Goal: Task Accomplishment & Management: Manage account settings

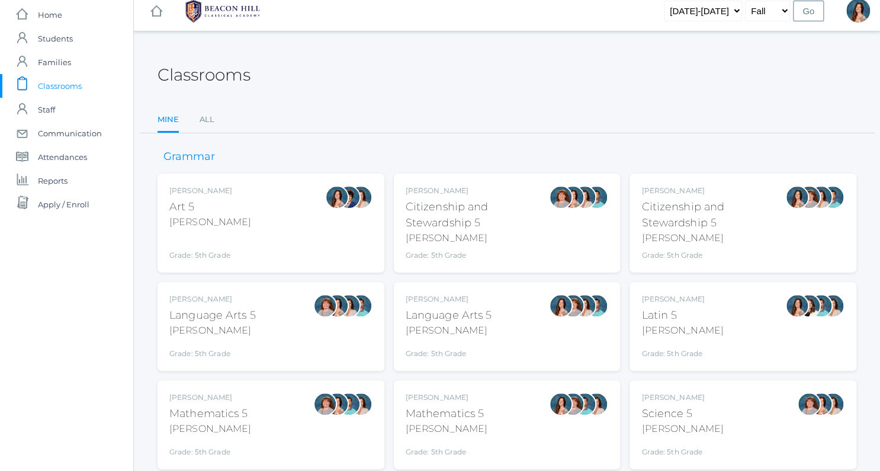
scroll to position [147, 0]
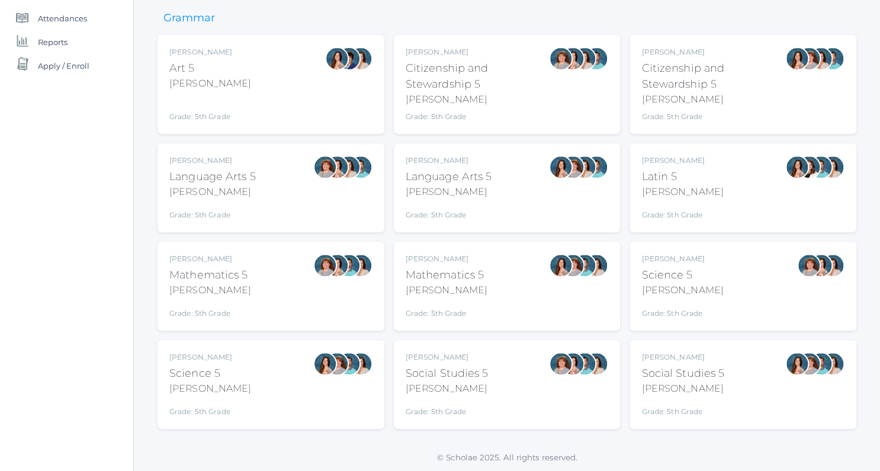
click at [478, 294] on div "Salazar" at bounding box center [446, 290] width 82 height 14
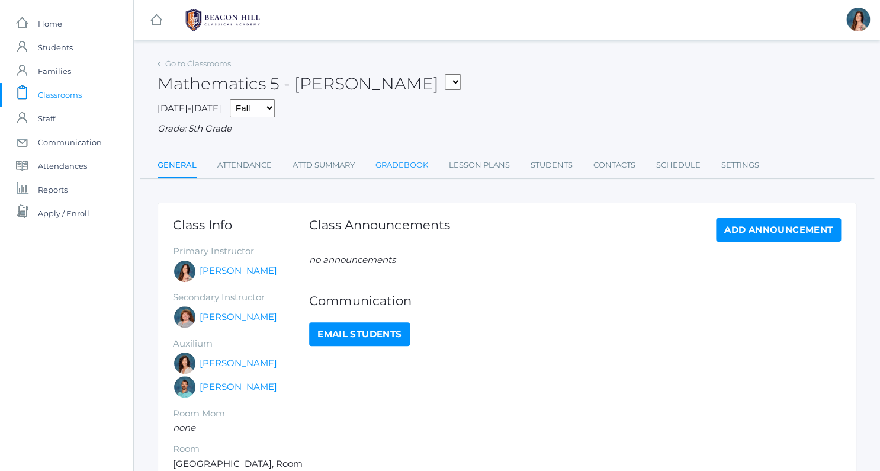
click at [410, 168] on link "Gradebook" at bounding box center [401, 165] width 53 height 24
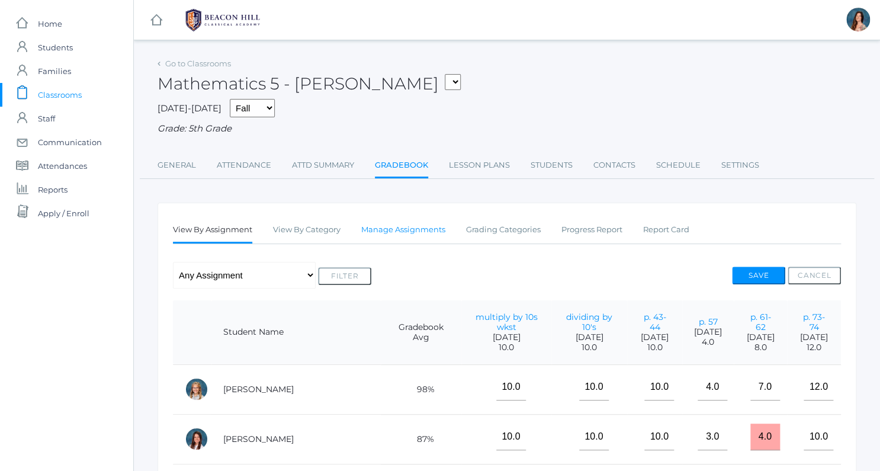
click at [393, 228] on link "Manage Assignments" at bounding box center [403, 230] width 84 height 24
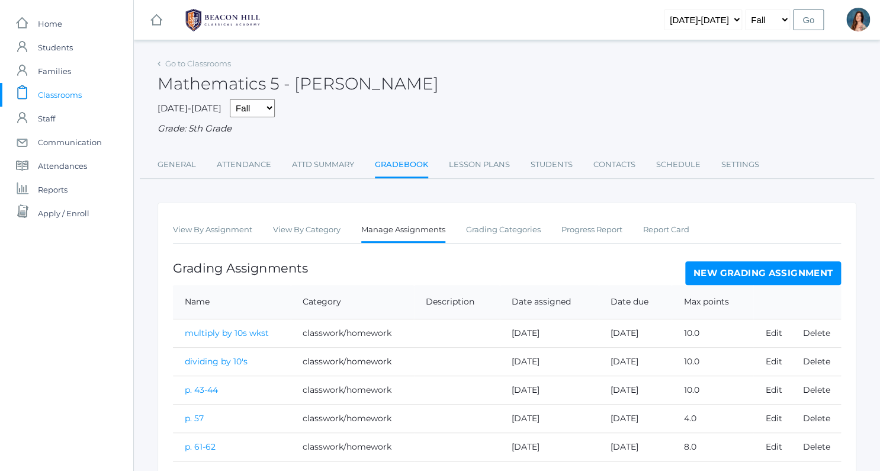
click at [753, 268] on link "New Grading Assignment" at bounding box center [763, 273] width 156 height 24
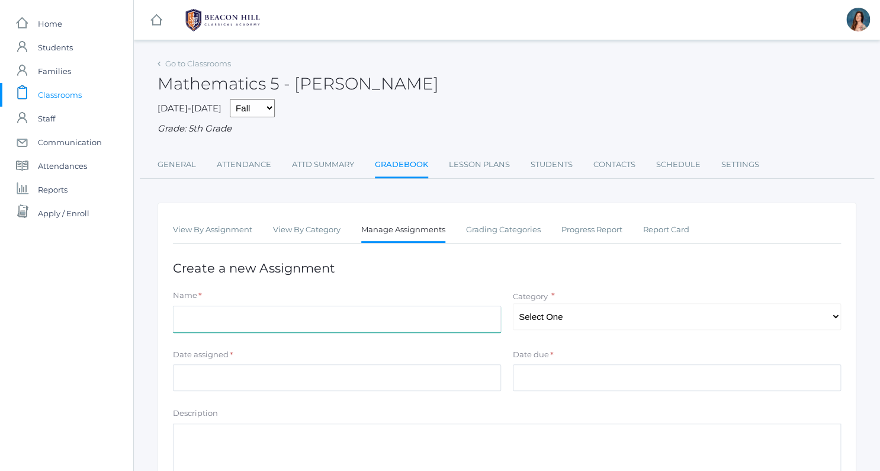
click at [219, 312] on input "Name" at bounding box center [337, 318] width 328 height 27
type input "p. 85"
select select "1041"
click option "classwork/homework" at bounding box center [0, 0] width 0 height 0
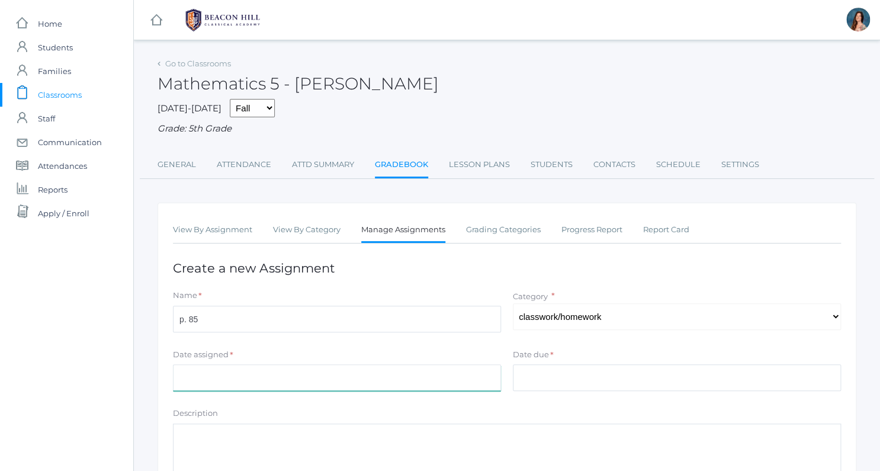
click at [216, 381] on input "Date assigned" at bounding box center [337, 377] width 328 height 27
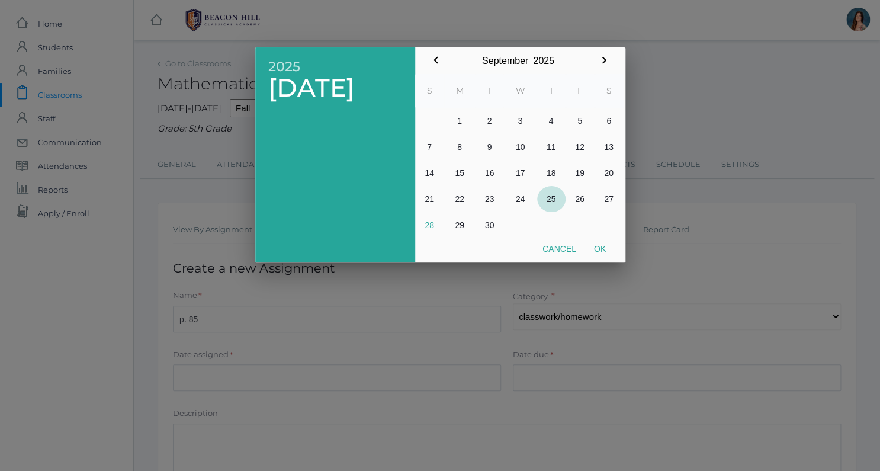
click at [548, 197] on button "25" at bounding box center [551, 199] width 28 height 26
click at [601, 248] on button "Ok" at bounding box center [600, 248] width 30 height 21
type input "[DATE]"
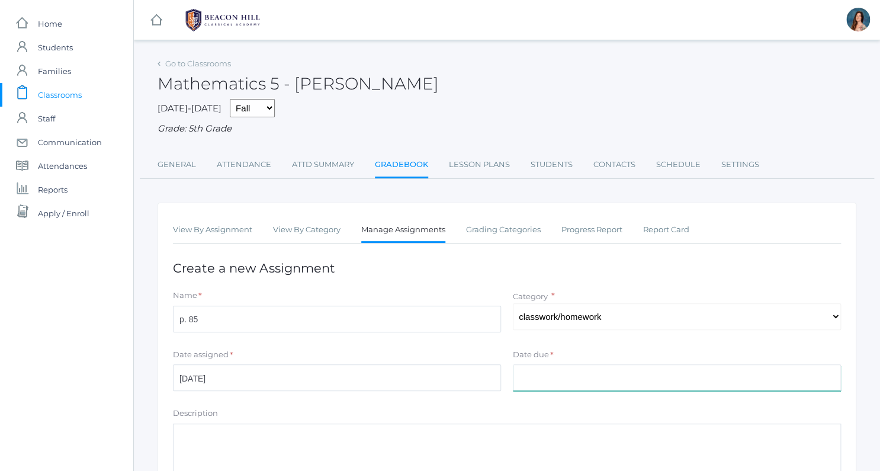
click at [534, 379] on input "Date due" at bounding box center [677, 377] width 328 height 27
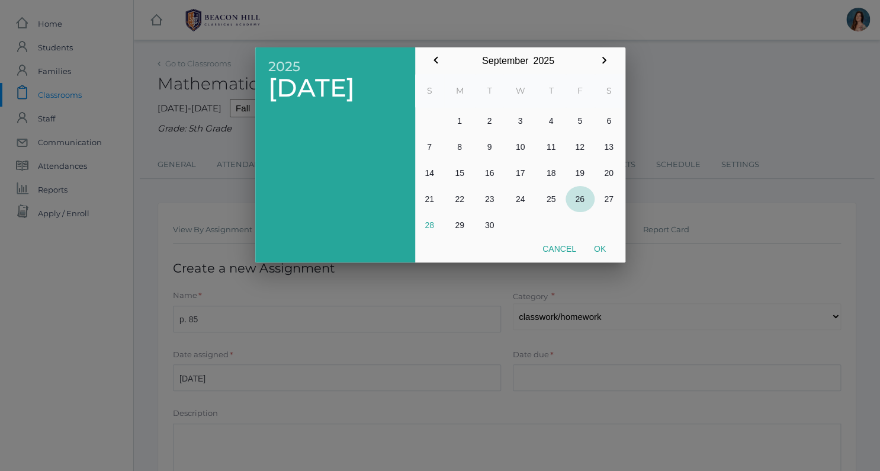
click at [585, 192] on button "26" at bounding box center [579, 199] width 29 height 26
click at [597, 257] on button "Ok" at bounding box center [600, 248] width 30 height 21
type input "[DATE]"
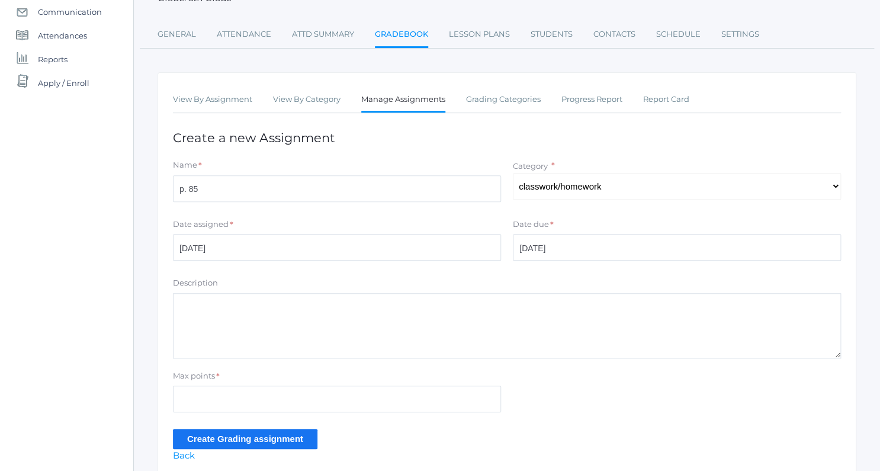
scroll to position [177, 0]
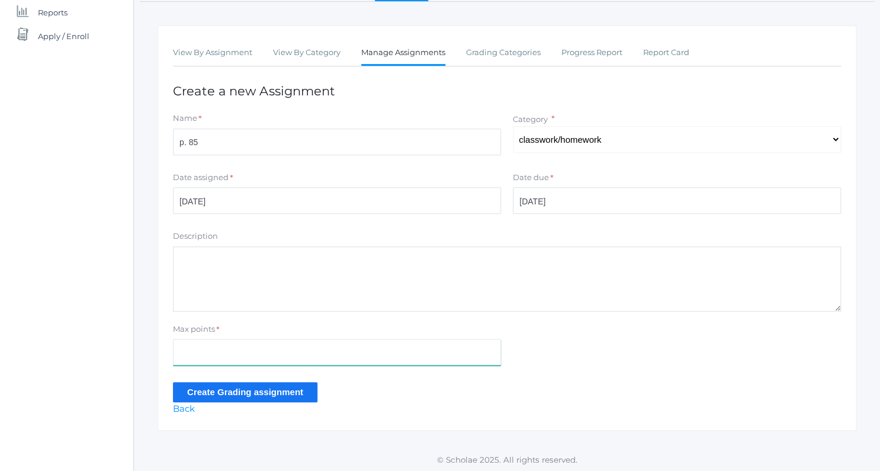
click at [188, 347] on input "Max points" at bounding box center [337, 352] width 328 height 27
type input "5"
click at [199, 387] on input "Create Grading assignment" at bounding box center [245, 392] width 144 height 20
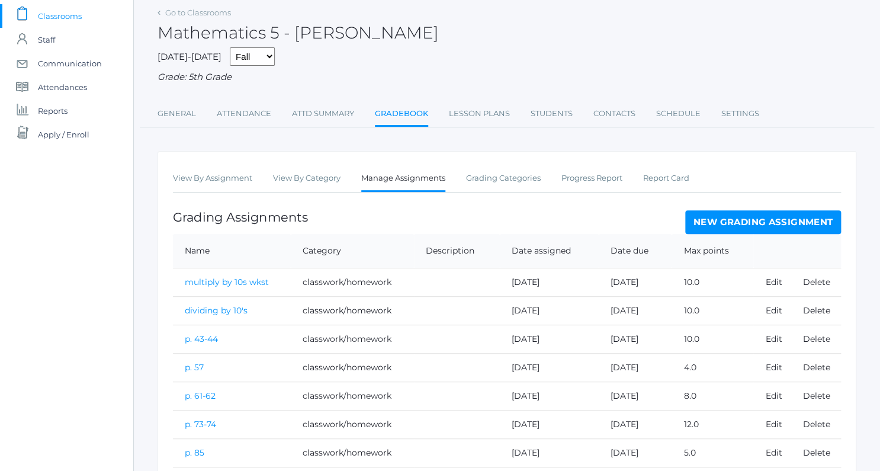
scroll to position [128, 0]
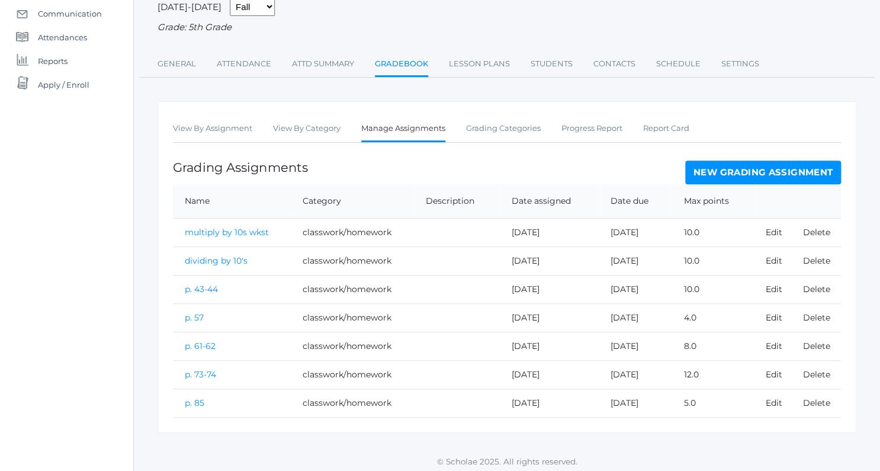
click at [413, 63] on link "Gradebook" at bounding box center [401, 64] width 53 height 25
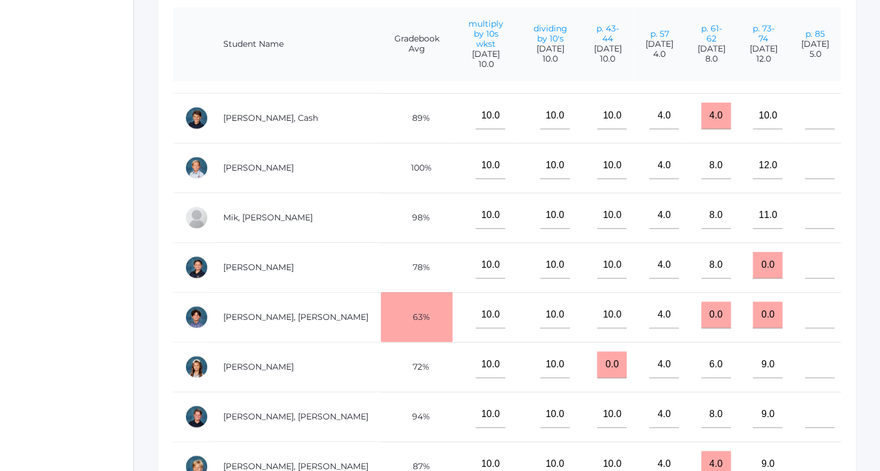
scroll to position [343, 0]
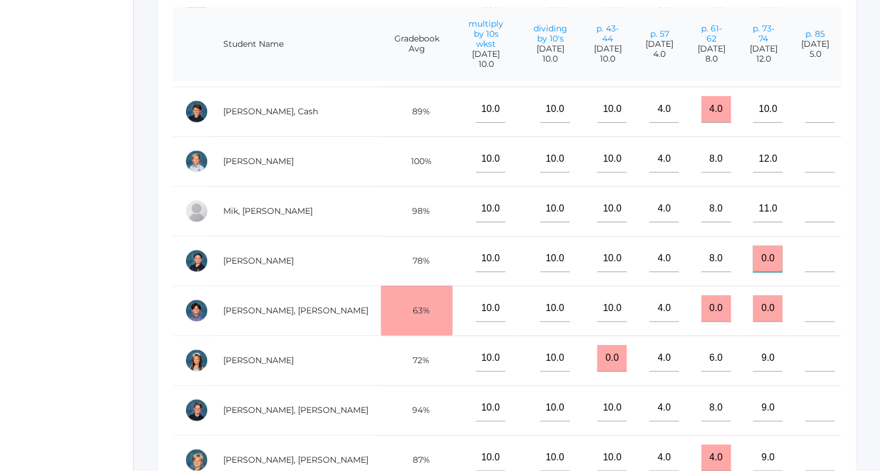
drag, startPoint x: 772, startPoint y: 249, endPoint x: 755, endPoint y: 253, distance: 17.7
click at [755, 253] on input "0.0" at bounding box center [767, 258] width 30 height 27
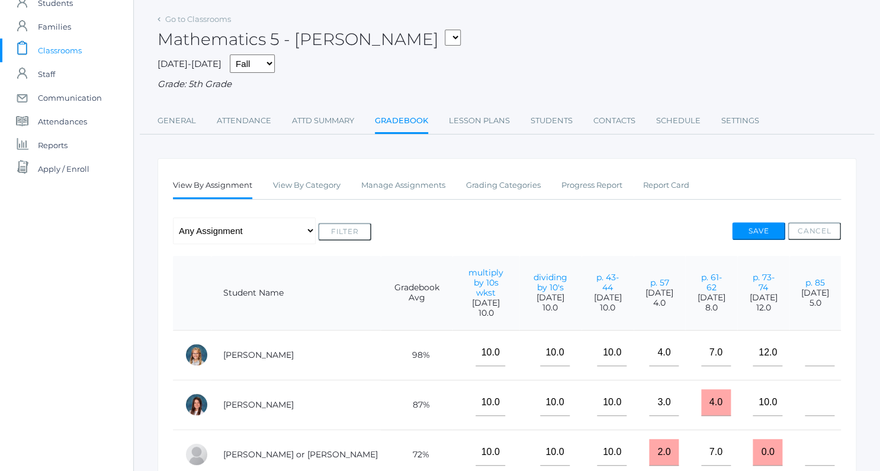
scroll to position [234, 0]
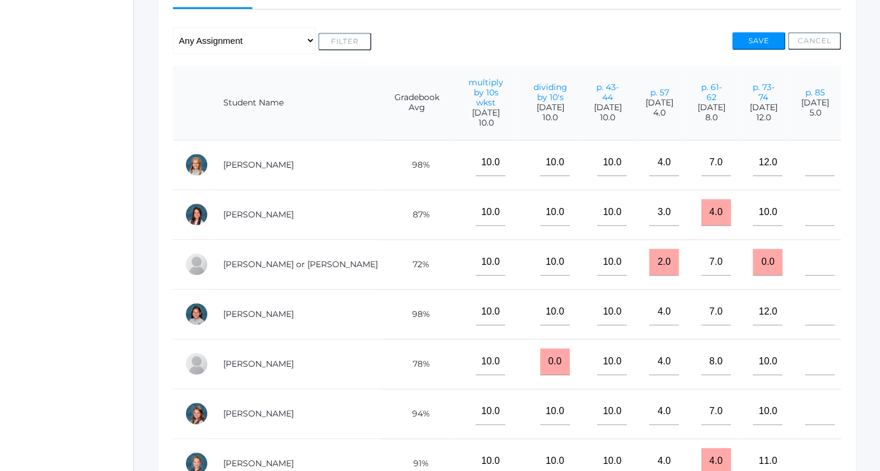
type input "10"
click at [804, 260] on input"] "text" at bounding box center [819, 262] width 30 height 27
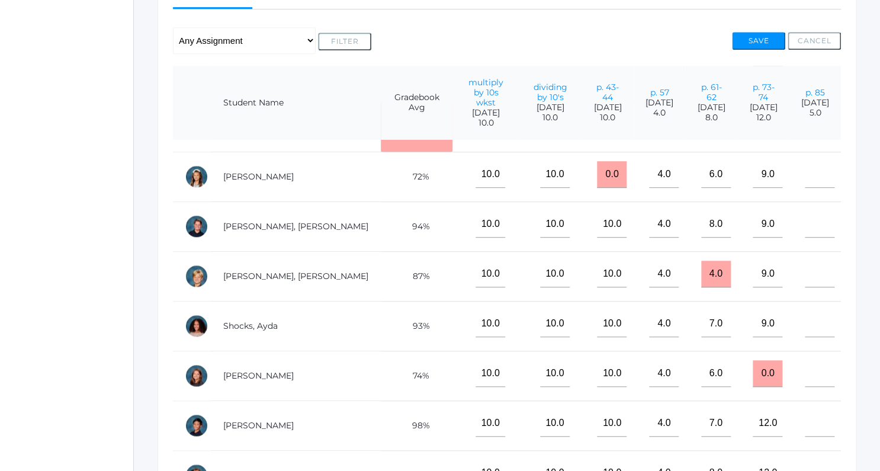
scroll to position [590, 21]
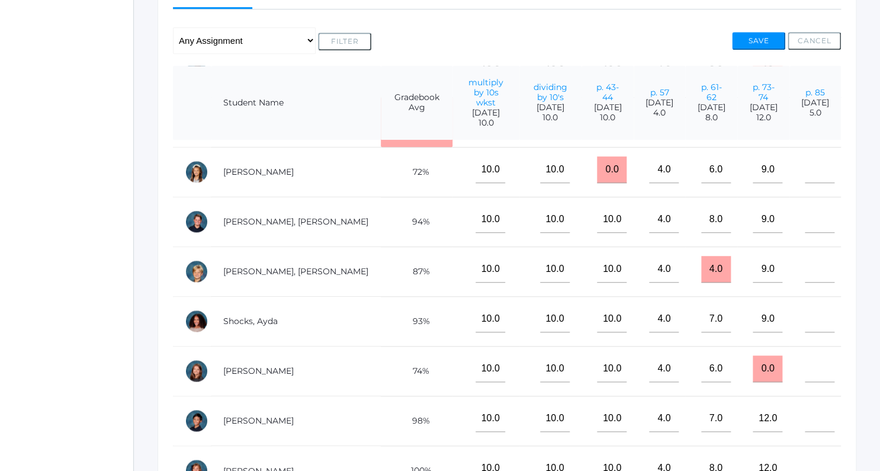
type input"] "3"
click at [807, 418] on input"] "text" at bounding box center [819, 418] width 30 height 27
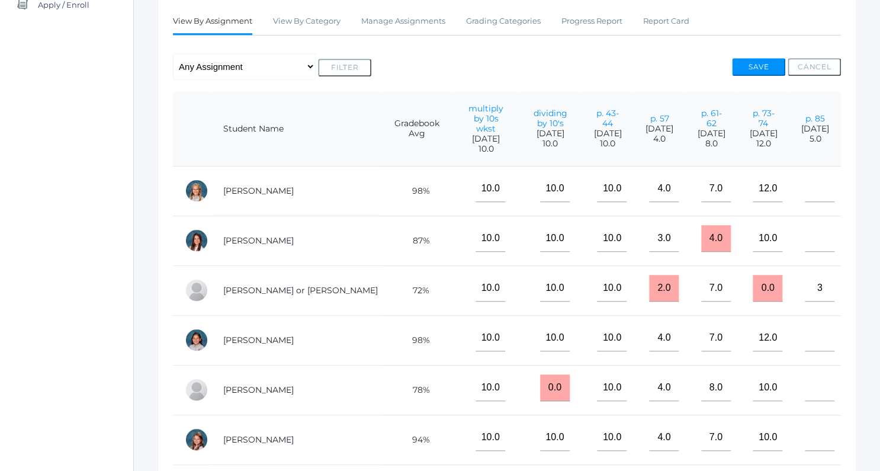
scroll to position [137, 0]
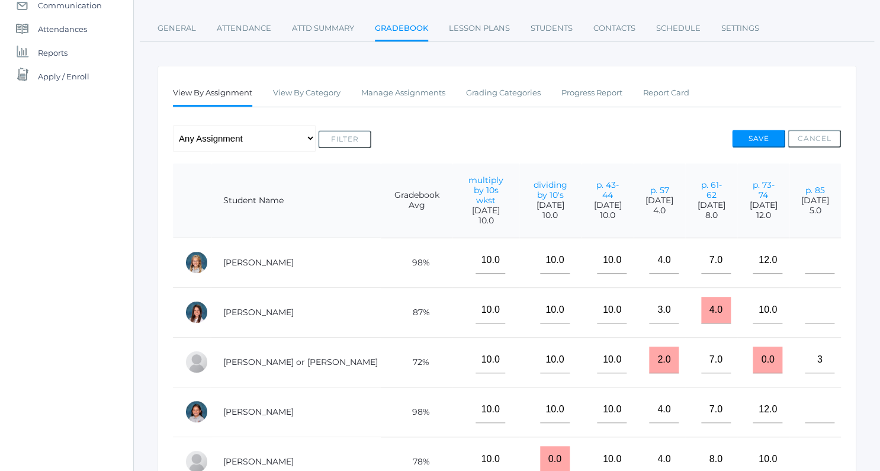
type input"] "5"
click at [798, 276] on td at bounding box center [814, 262] width 51 height 50
click at [804, 271] on input"] "text" at bounding box center [819, 260] width 30 height 27
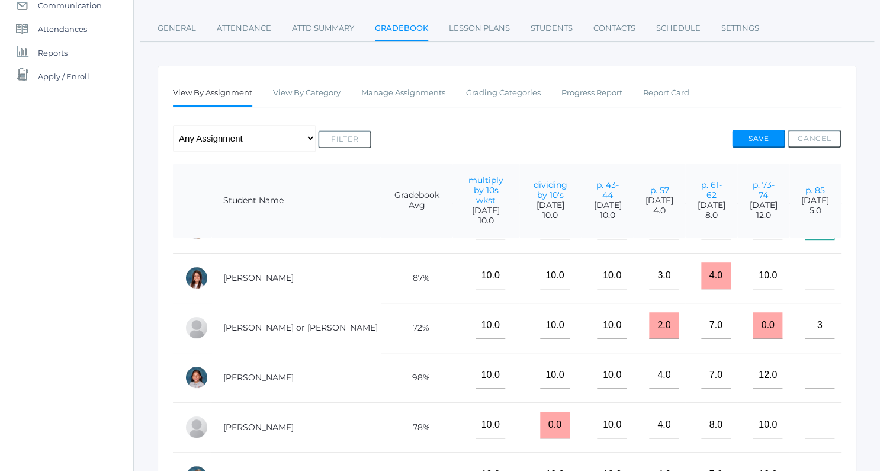
scroll to position [210, 21]
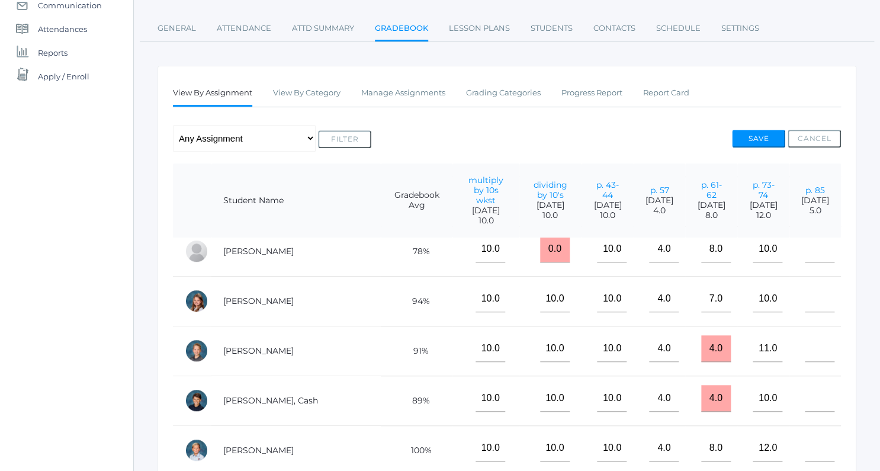
type input"] "5"
click at [808, 246] on input"] "text" at bounding box center [819, 249] width 30 height 27
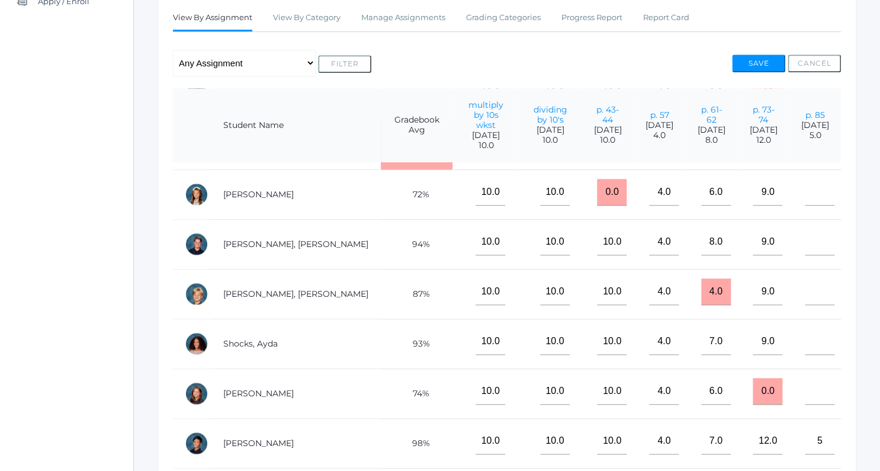
scroll to position [393, 0]
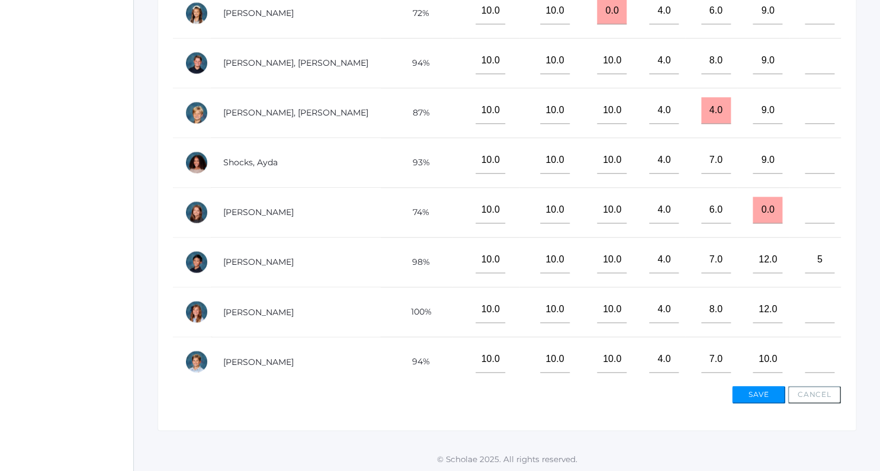
type input"] "4"
click at [815, 352] on input"] "text" at bounding box center [819, 359] width 30 height 27
type input"] "5"
click at [804, 114] on input"] "text" at bounding box center [819, 110] width 30 height 27
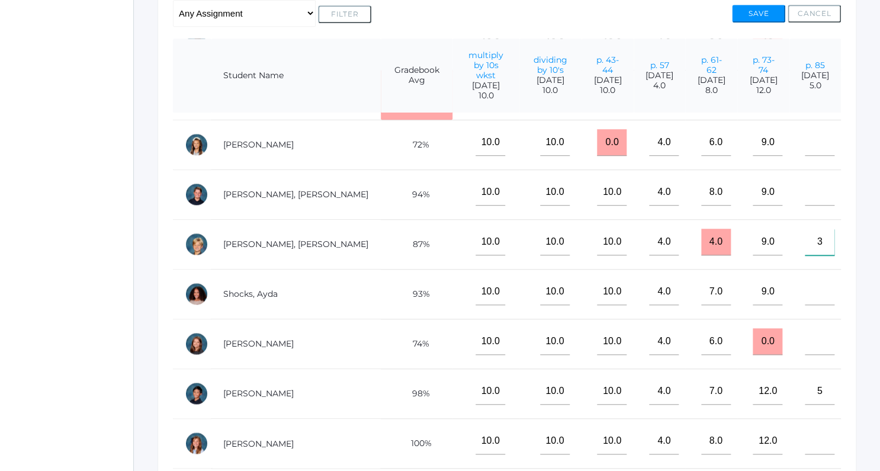
scroll to position [266, 0]
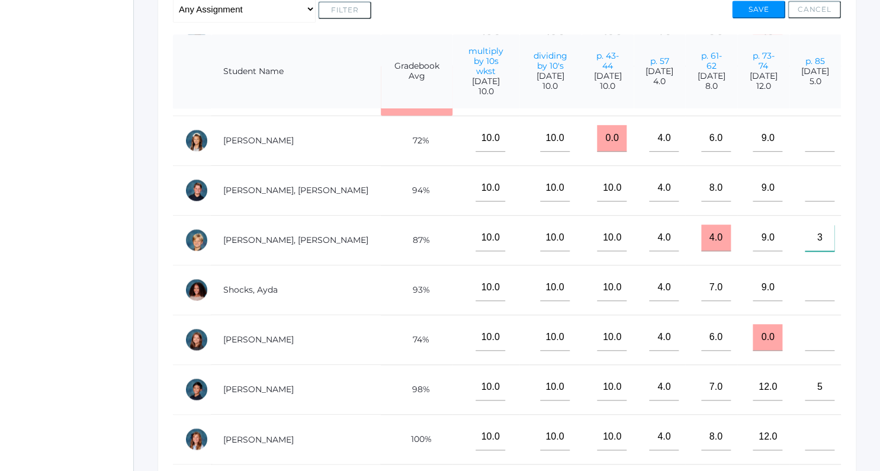
type input"] "3"
click at [597, 194] on input"] "10.0" at bounding box center [612, 188] width 30 height 27
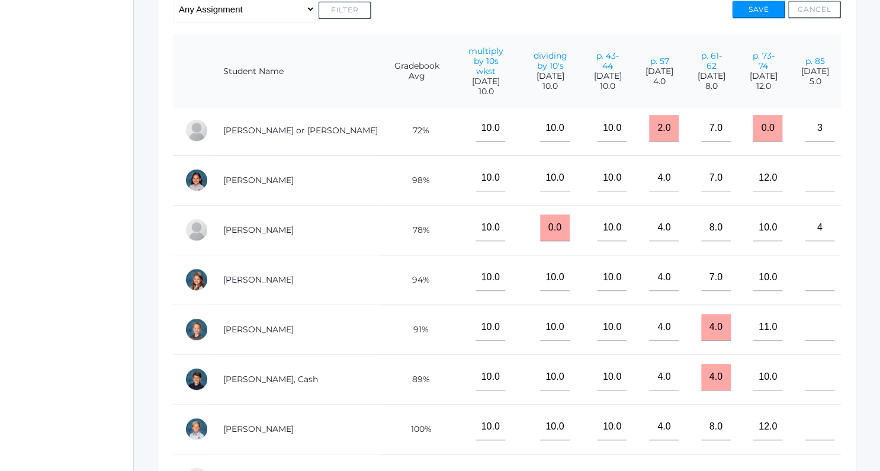
scroll to position [0, 21]
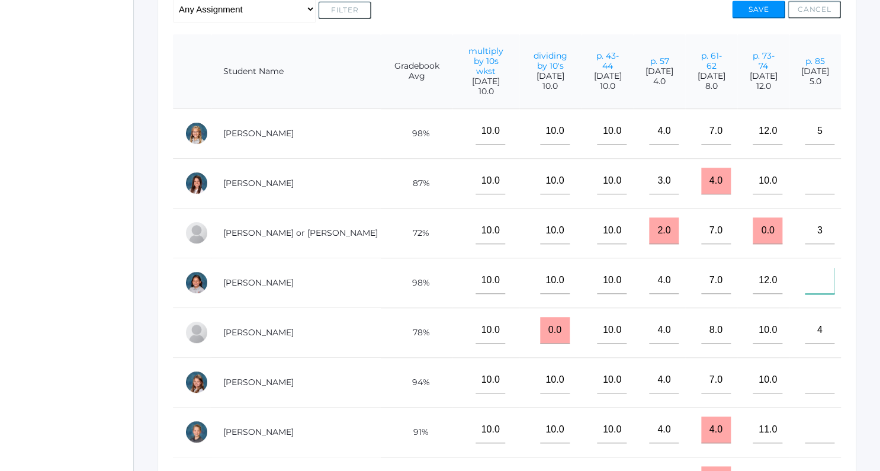
click at [806, 274] on input"] "text" at bounding box center [819, 280] width 30 height 27
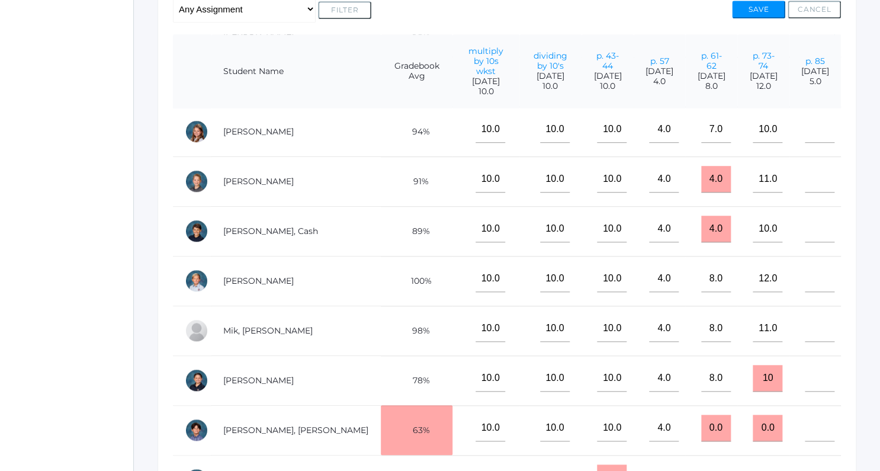
scroll to position [276, 21]
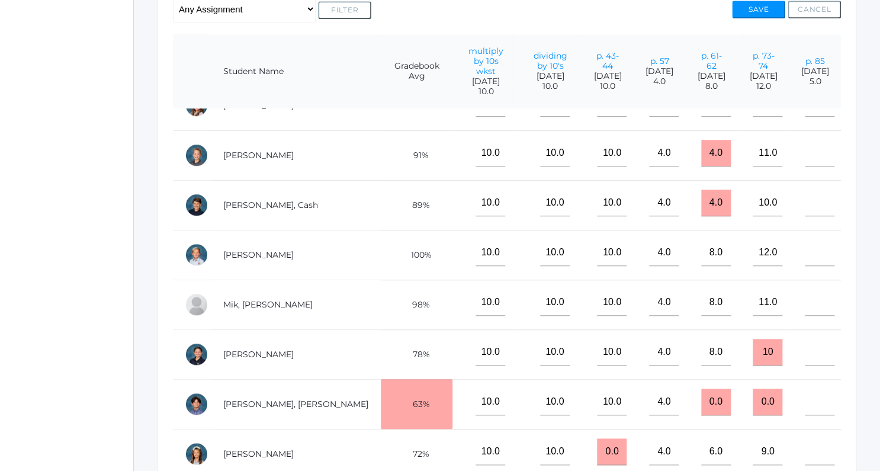
type input"] "5"
click at [804, 400] on input"] "text" at bounding box center [819, 401] width 30 height 27
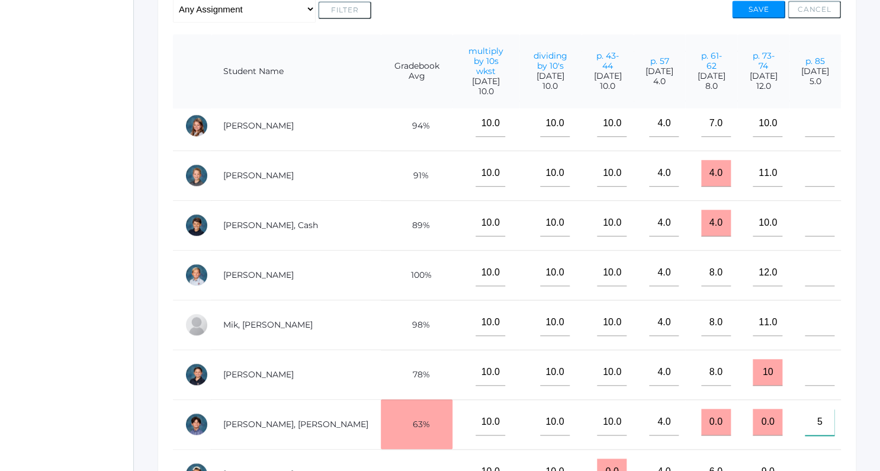
scroll to position [199, 21]
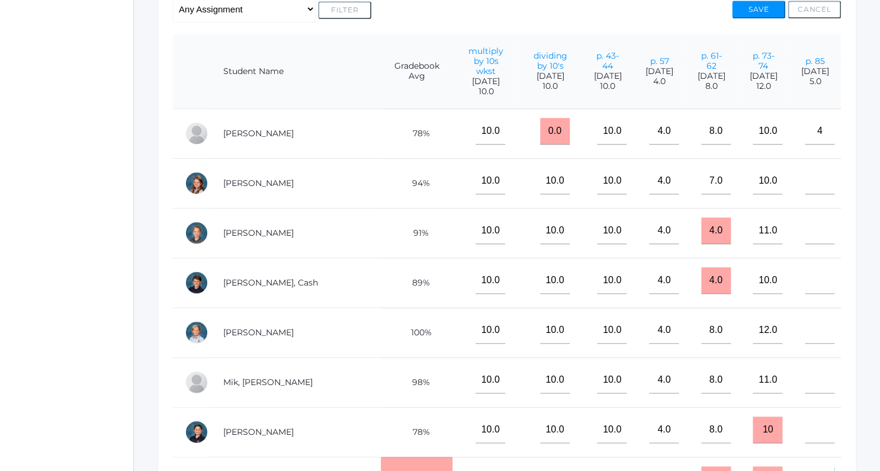
type input"] "5"
click at [804, 233] on input"] "text" at bounding box center [819, 230] width 30 height 27
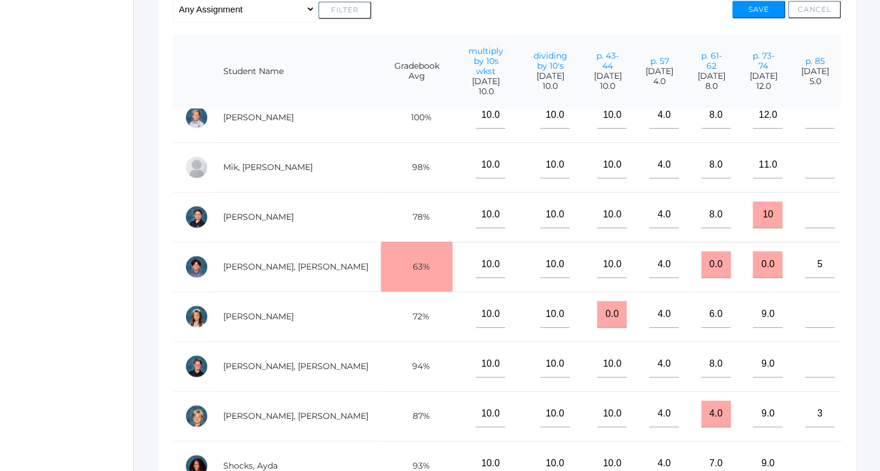
scroll to position [453, 21]
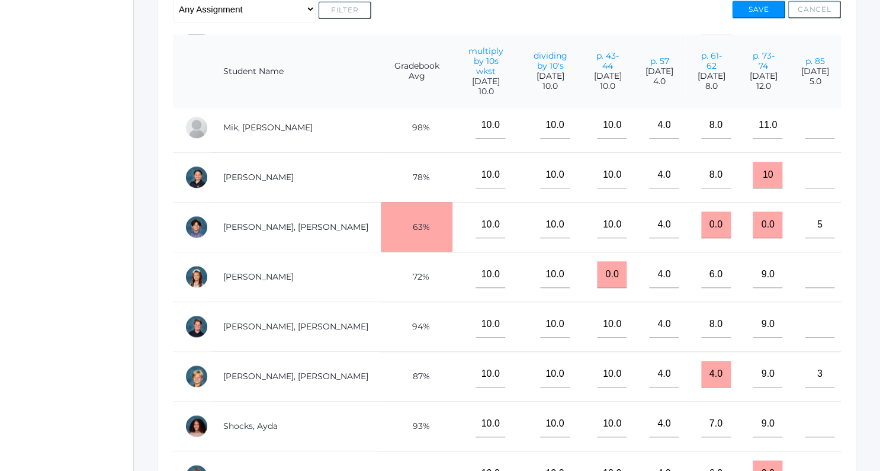
type input"] "4"
click at [806, 273] on input"] "text" at bounding box center [819, 274] width 30 height 27
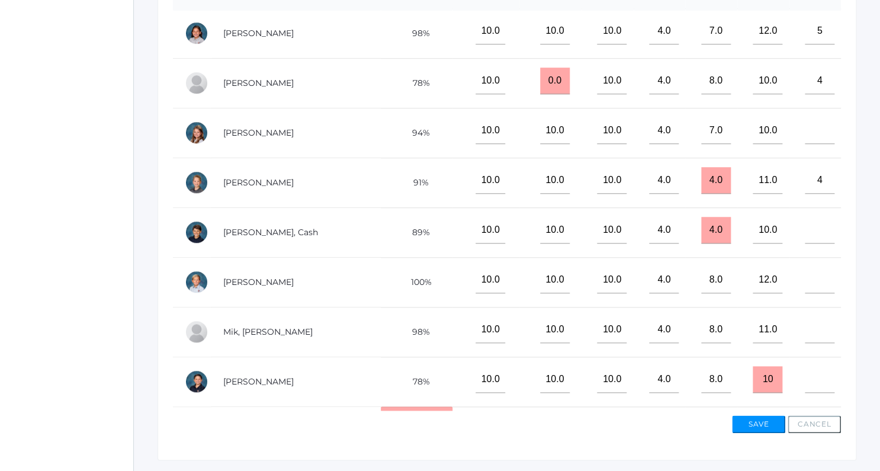
scroll to position [154, 21]
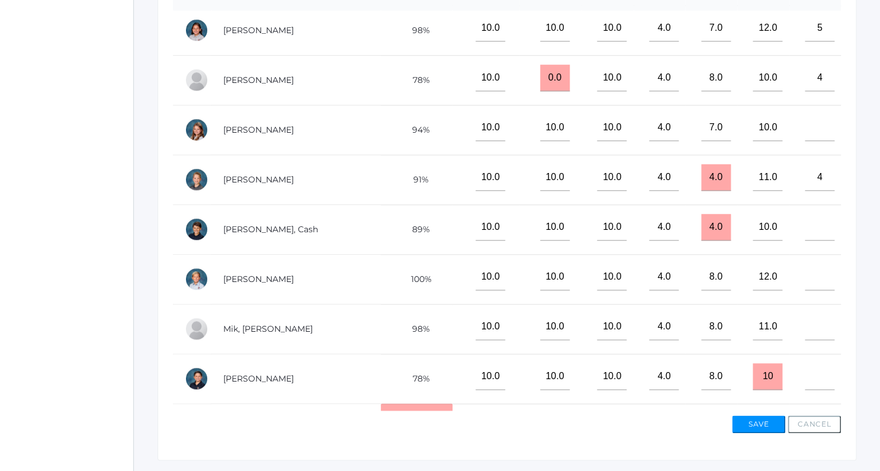
type input"] "5"
click at [795, 320] on td at bounding box center [814, 329] width 51 height 50
click at [804, 327] on input"] "text" at bounding box center [819, 326] width 30 height 27
type input"] "5"
click at [811, 231] on input"] "text" at bounding box center [819, 227] width 30 height 27
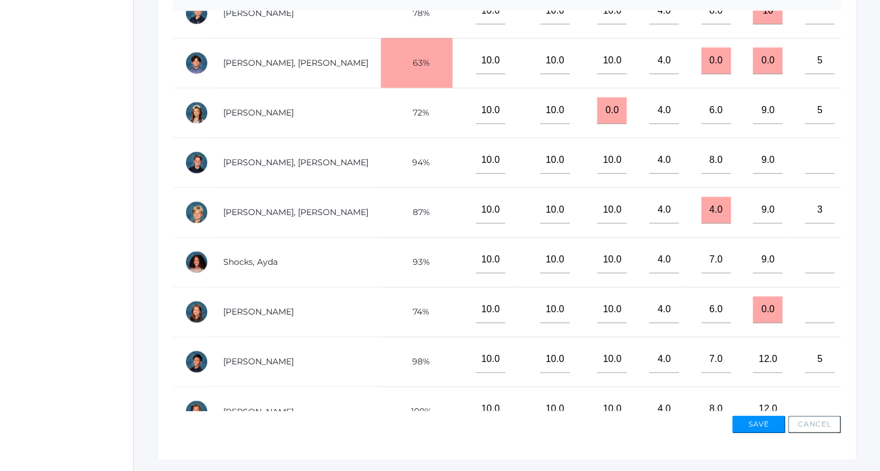
scroll to position [590, 21]
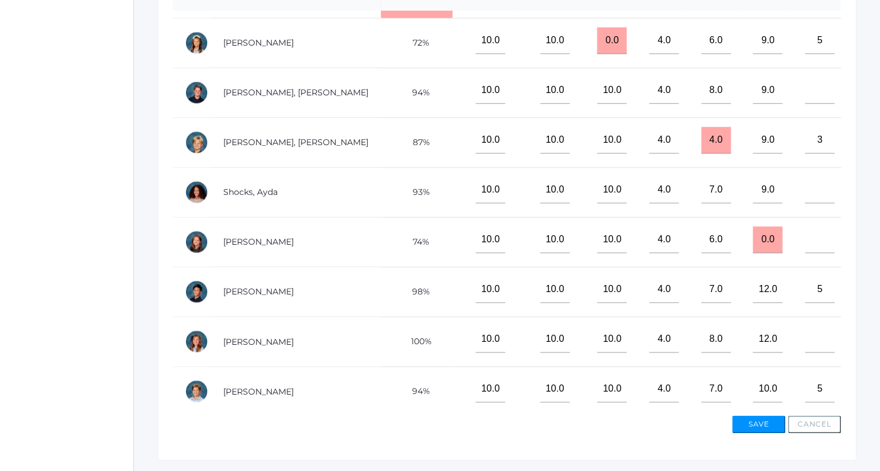
type input"] "5"
click at [813, 238] on input"] "text" at bounding box center [819, 239] width 30 height 27
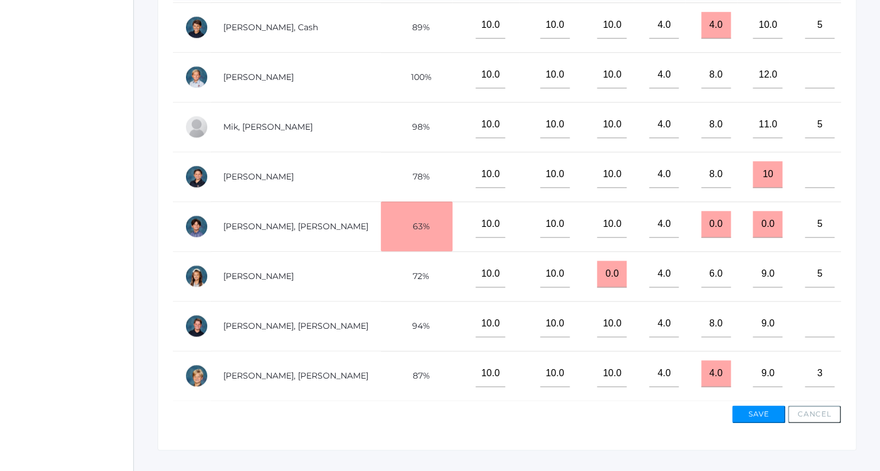
scroll to position [324, 21]
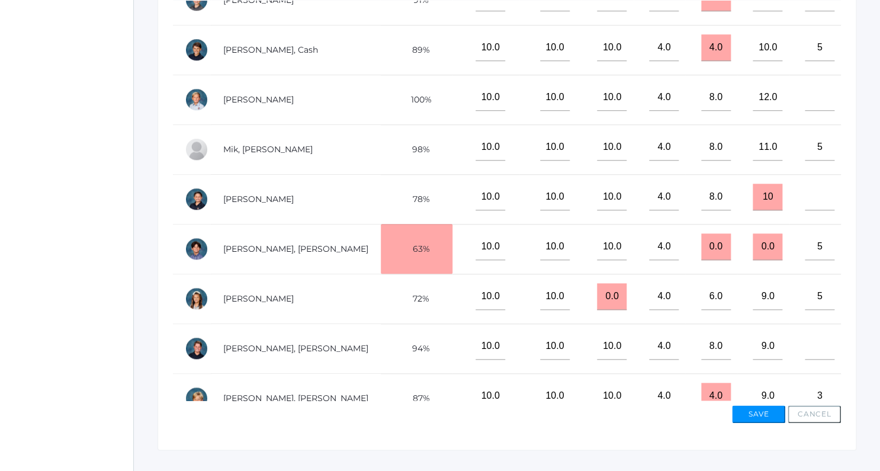
type input"] "5"
click at [811, 98] on input"] "text" at bounding box center [819, 97] width 30 height 27
type input"] "5"
click at [812, 346] on input"] "text" at bounding box center [819, 346] width 30 height 27
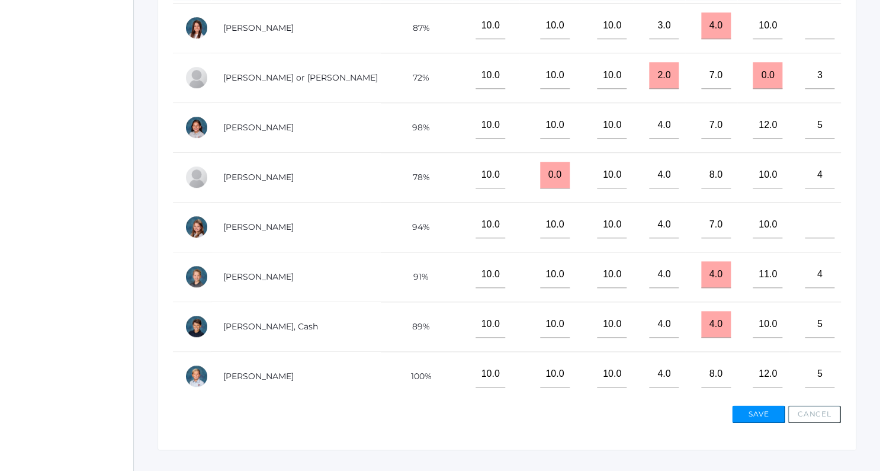
scroll to position [0, 21]
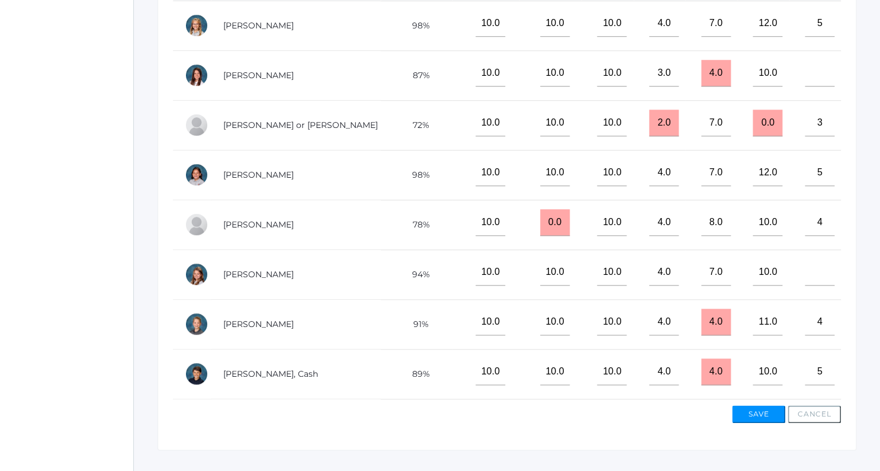
type input"] "5"
click at [805, 76] on input"] "text" at bounding box center [819, 73] width 30 height 27
type input"] "5"
click at [822, 264] on input"] "text" at bounding box center [819, 272] width 30 height 27
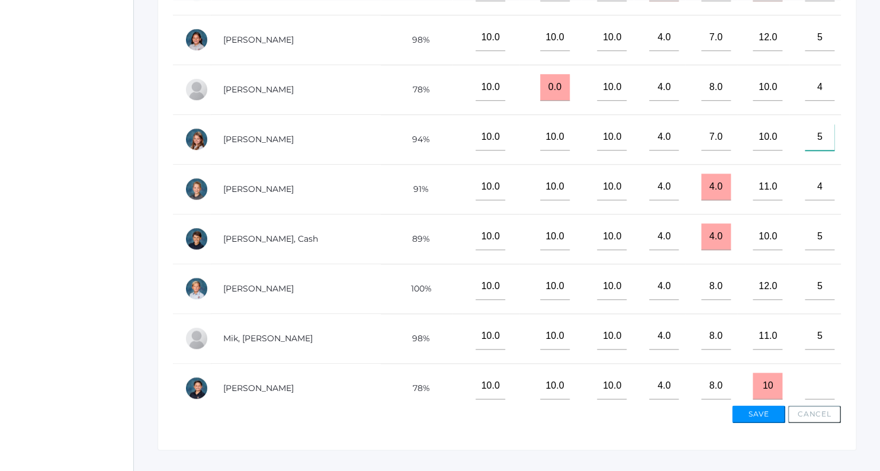
scroll to position [298, 21]
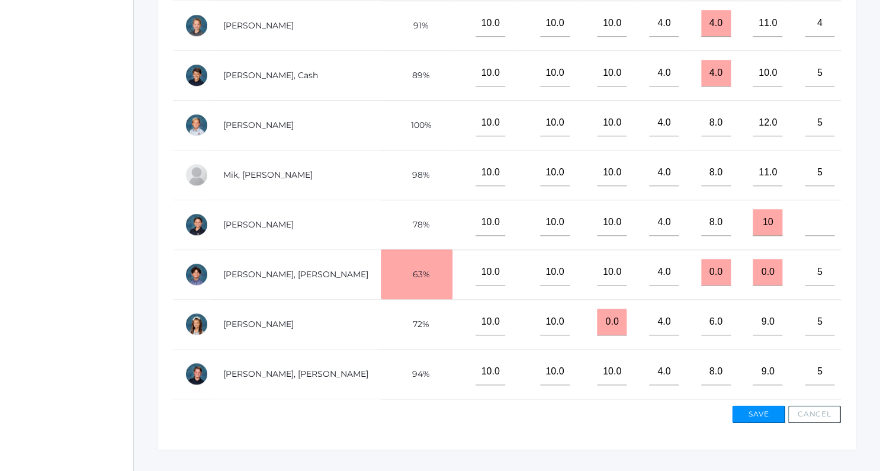
type input"] "5"
click at [820, 223] on input"] "text" at bounding box center [819, 222] width 30 height 27
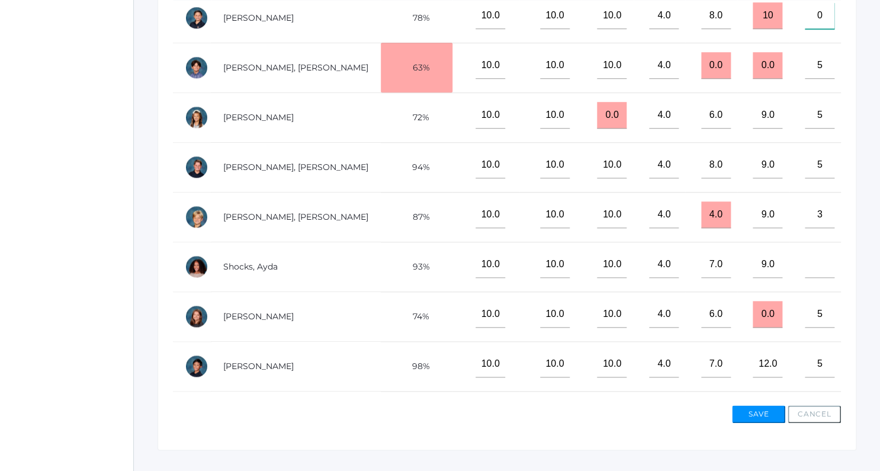
scroll to position [509, 21]
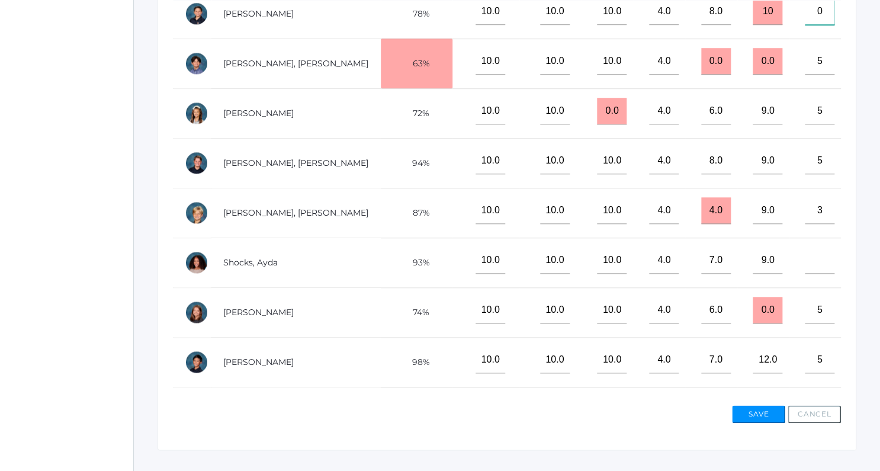
type input"] "0"
click at [806, 261] on input"] "text" at bounding box center [819, 260] width 30 height 27
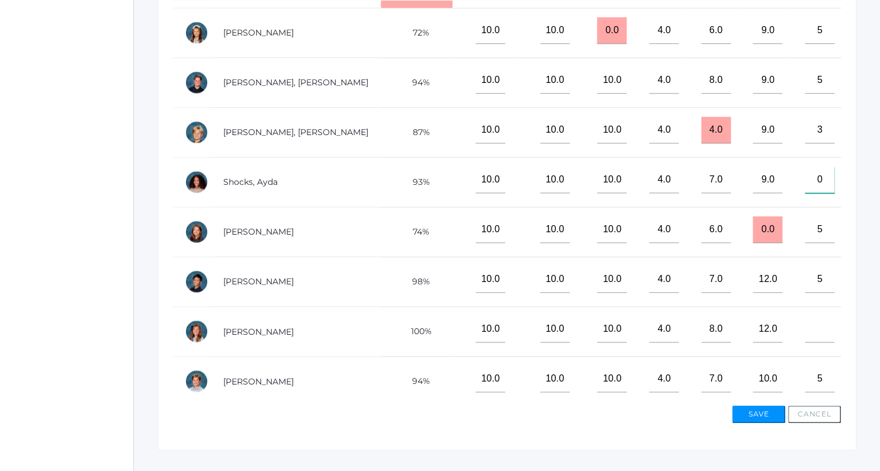
type input"] "0"
click at [807, 330] on input"] "text" at bounding box center [819, 328] width 30 height 27
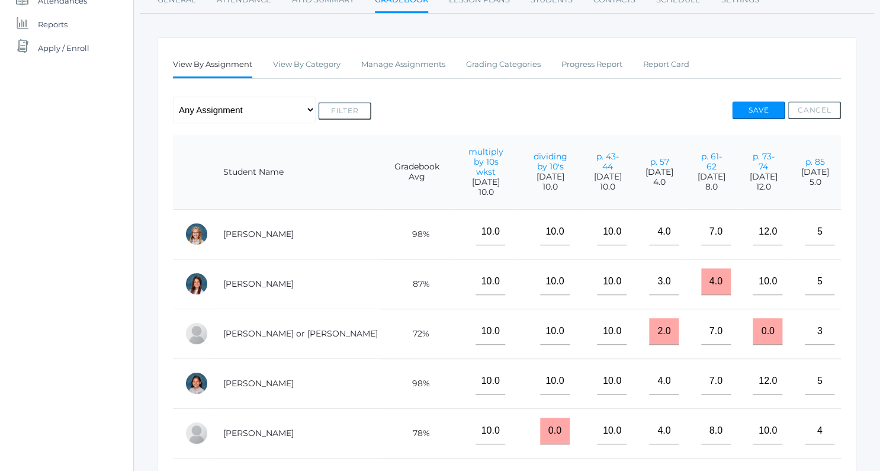
scroll to position [129, 0]
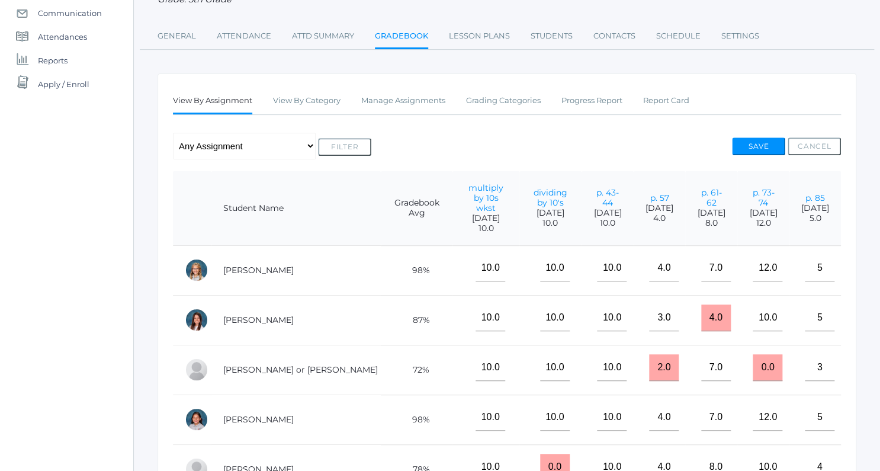
type input"] "0"
click at [746, 144] on button "Save" at bounding box center [758, 146] width 53 height 18
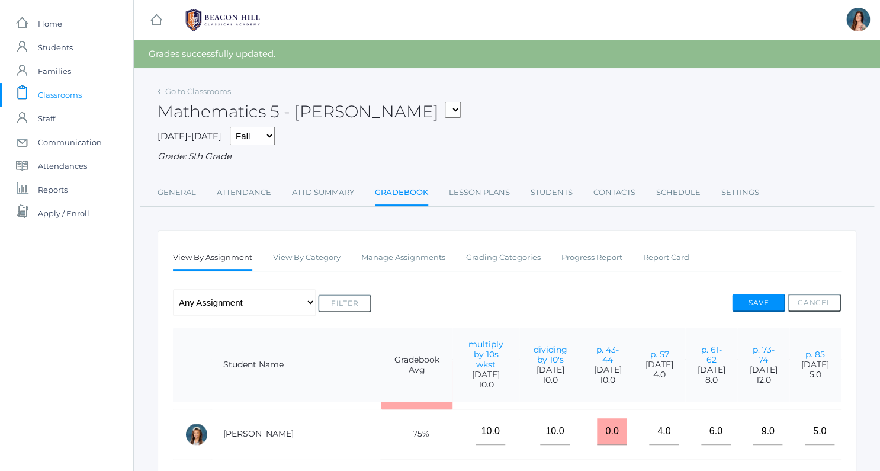
click at [445, 102] on select "05ART - Art 5 Salazar 05CITIZEN - Citizenship and Stewardship 5 Salazar 05CITIZ…" at bounding box center [453, 110] width 16 height 16
select select "1967"
click option "05LA - Language Arts 5 [PERSON_NAME]" at bounding box center [0, 0] width 0 height 0
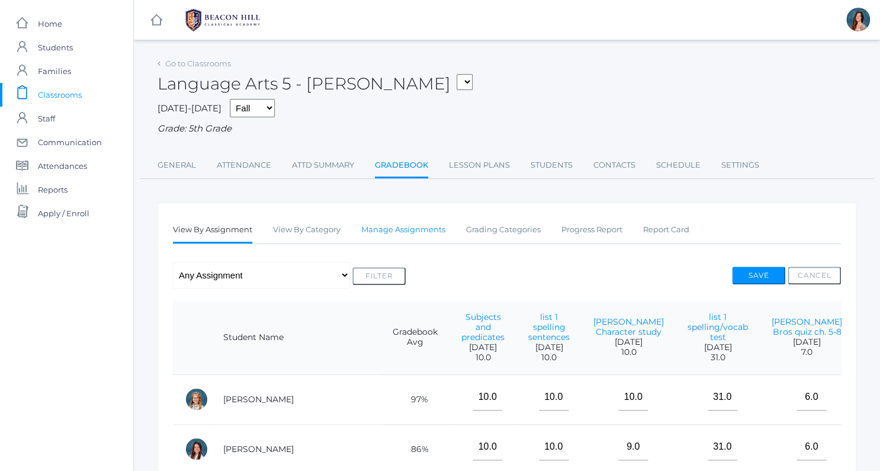
click at [387, 223] on link "Manage Assignments" at bounding box center [403, 230] width 84 height 24
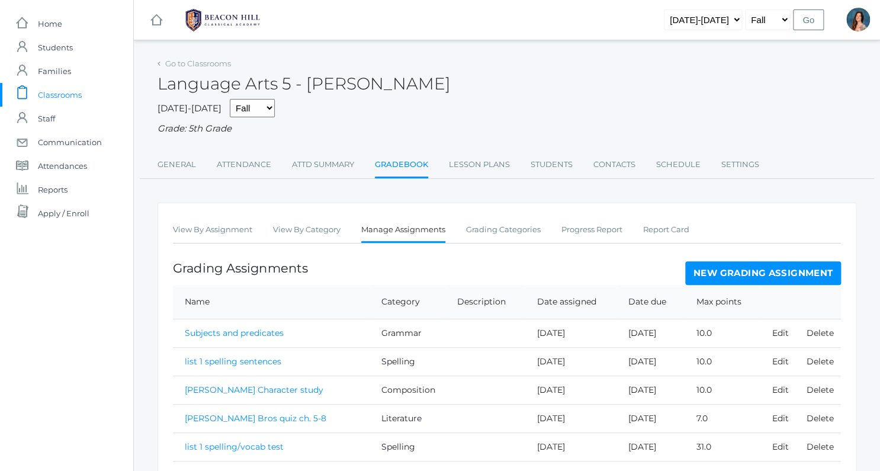
click at [727, 263] on link "New Grading Assignment" at bounding box center [763, 273] width 156 height 24
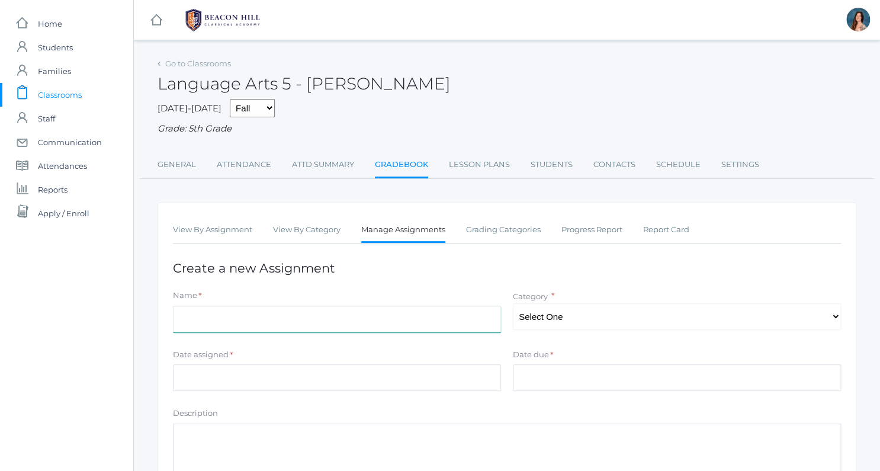
click at [195, 311] on input "Name" at bounding box center [337, 318] width 328 height 27
type input "List 4 practice"
select select "1028"
click option "Spelling" at bounding box center [0, 0] width 0 height 0
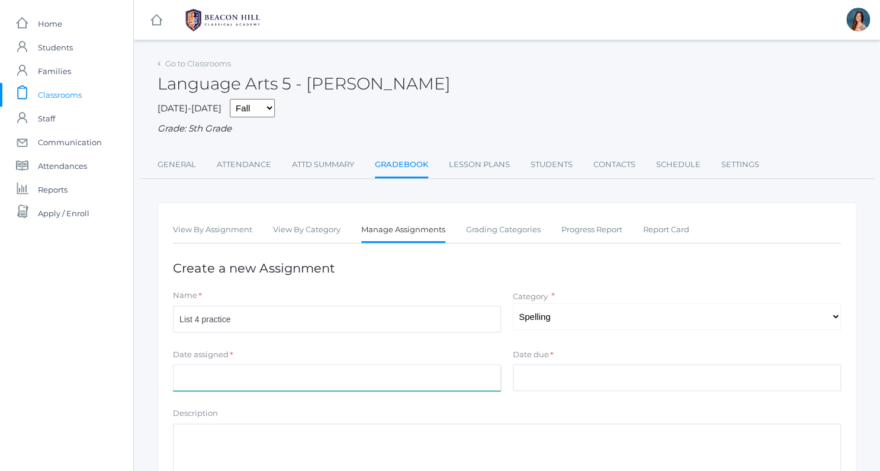
click at [195, 379] on input "Date assigned" at bounding box center [337, 377] width 328 height 27
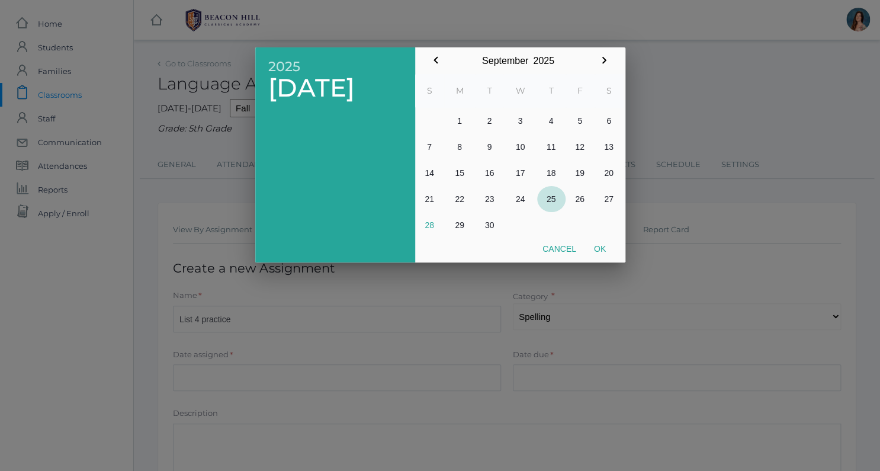
click at [546, 198] on button "25" at bounding box center [551, 199] width 28 height 26
click at [603, 252] on button "Ok" at bounding box center [600, 248] width 30 height 21
type input "[DATE]"
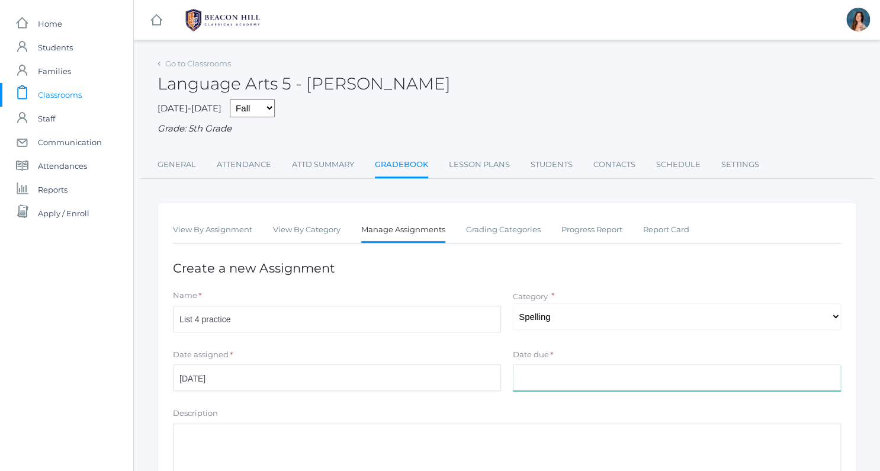
click at [537, 369] on input "Date due" at bounding box center [677, 377] width 328 height 27
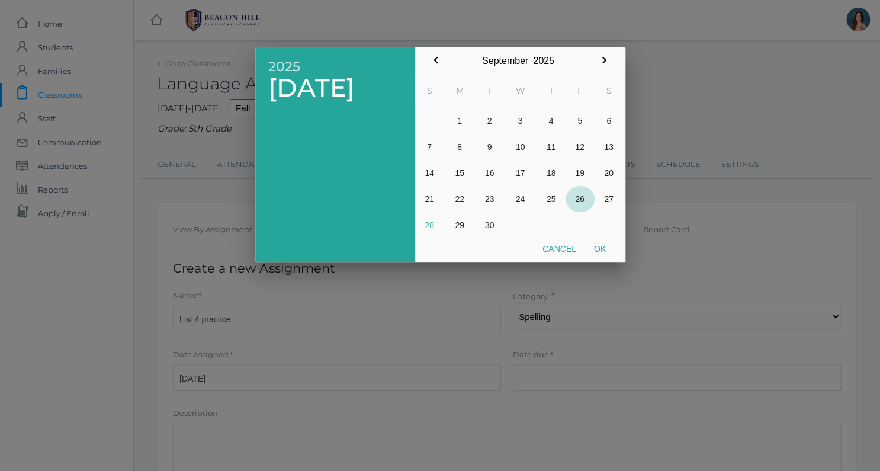
click at [583, 202] on button "26" at bounding box center [579, 199] width 29 height 26
click at [604, 249] on button "Ok" at bounding box center [600, 248] width 30 height 21
type input "[DATE]"
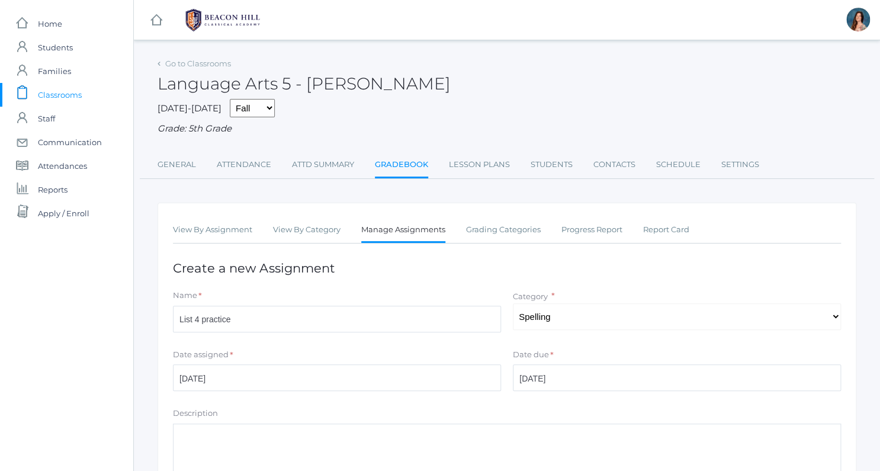
scroll to position [107, 0]
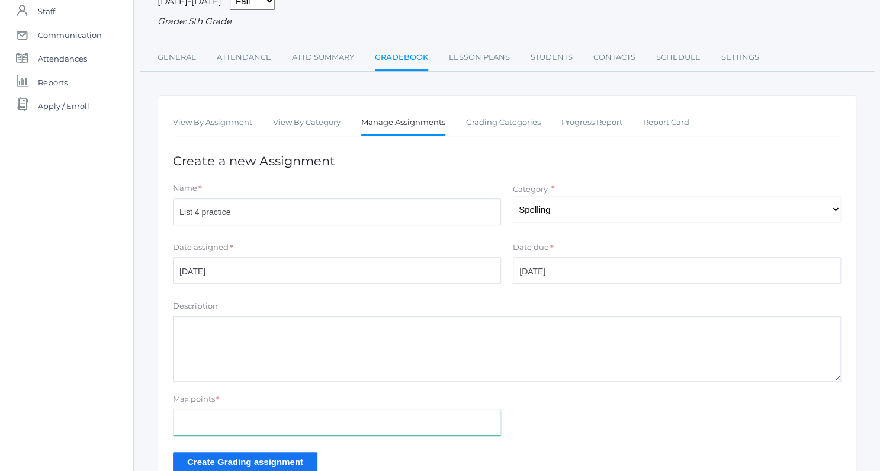
click at [191, 417] on input "Max points" at bounding box center [337, 421] width 328 height 27
type input "10"
click at [204, 459] on input "Create Grading assignment" at bounding box center [245, 462] width 144 height 20
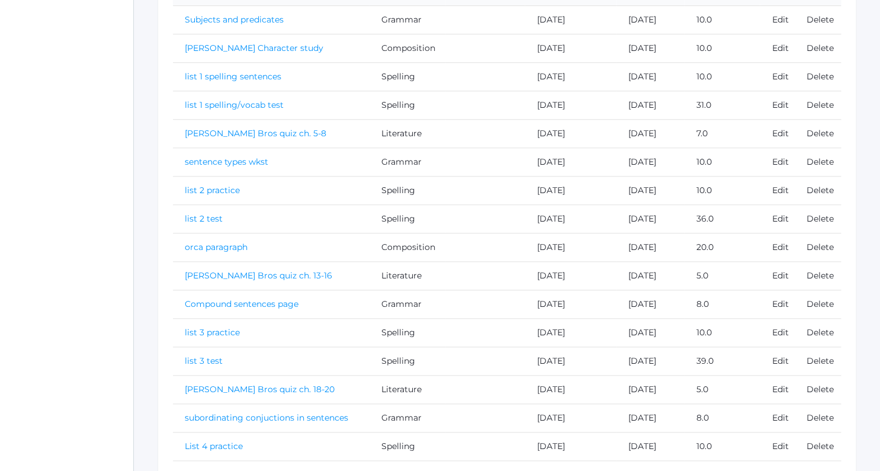
scroll to position [382, 0]
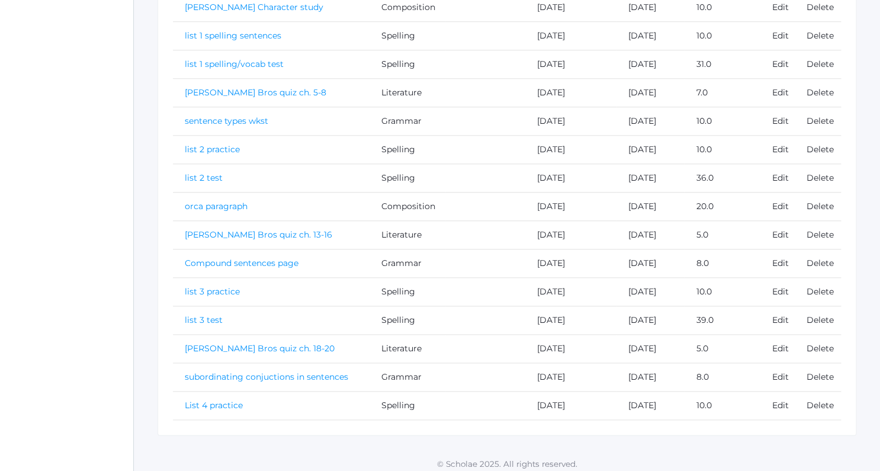
click at [213, 400] on link "List 4 practice" at bounding box center [214, 405] width 58 height 11
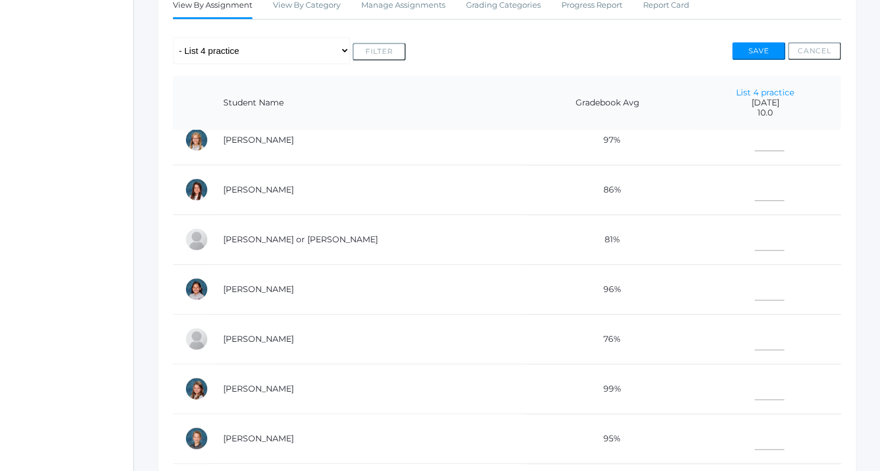
scroll to position [22, 0]
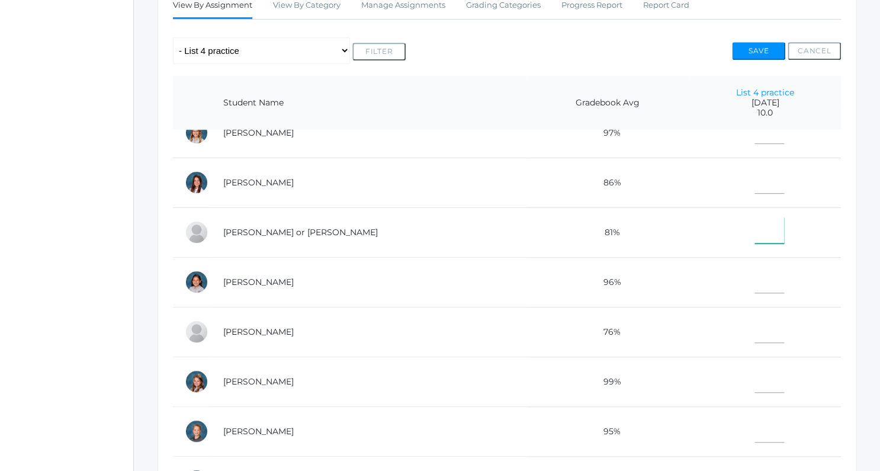
click at [754, 236] on input"] "text" at bounding box center [769, 230] width 30 height 27
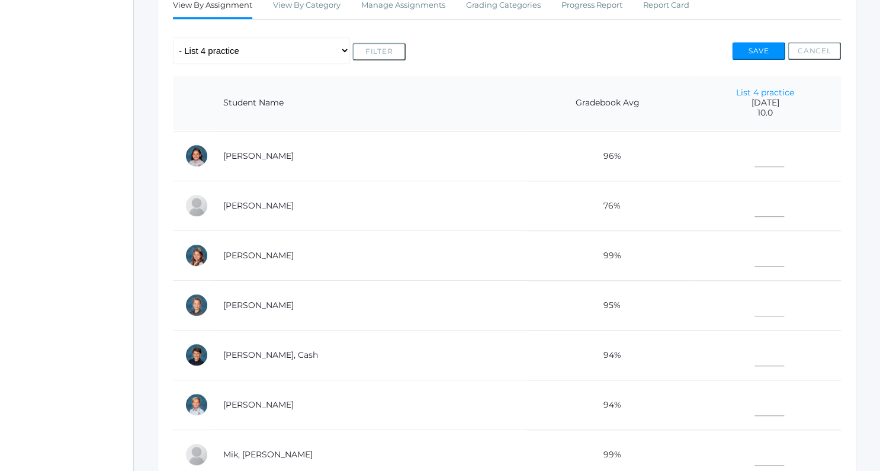
scroll to position [188, 0]
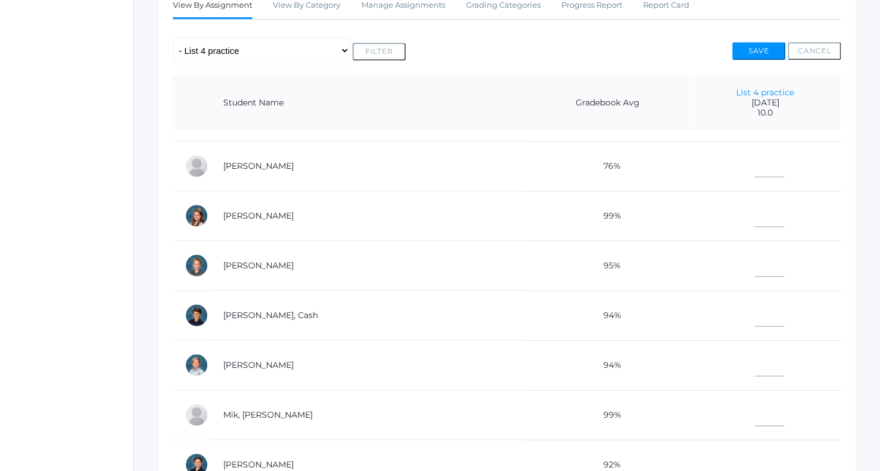
type input"] "10"
click at [754, 367] on input"] "text" at bounding box center [769, 362] width 30 height 27
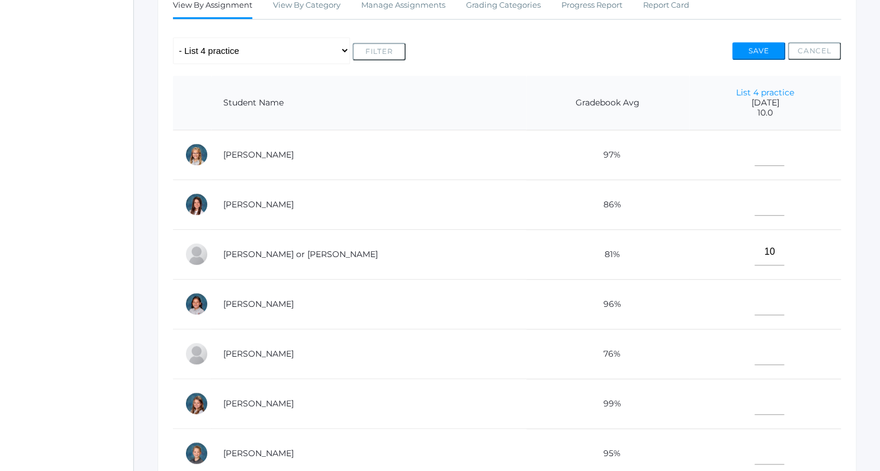
scroll to position [0, 0]
type input"] "10"
click at [757, 200] on input"] "text" at bounding box center [769, 202] width 30 height 27
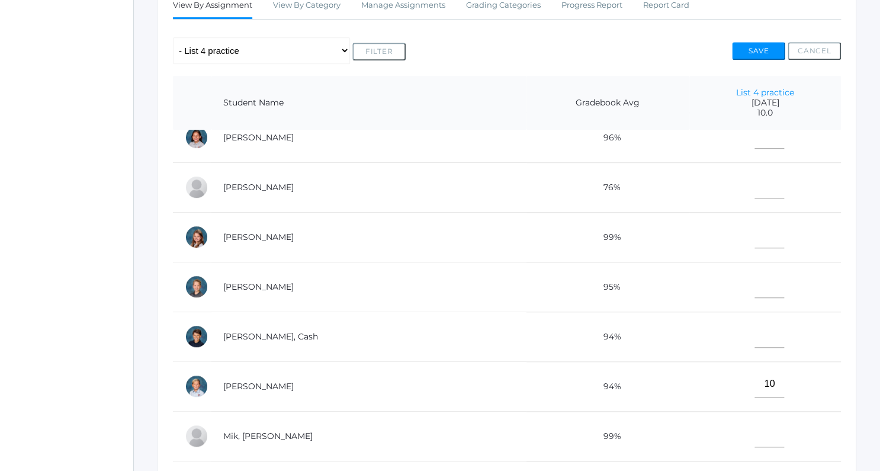
scroll to position [177, 0]
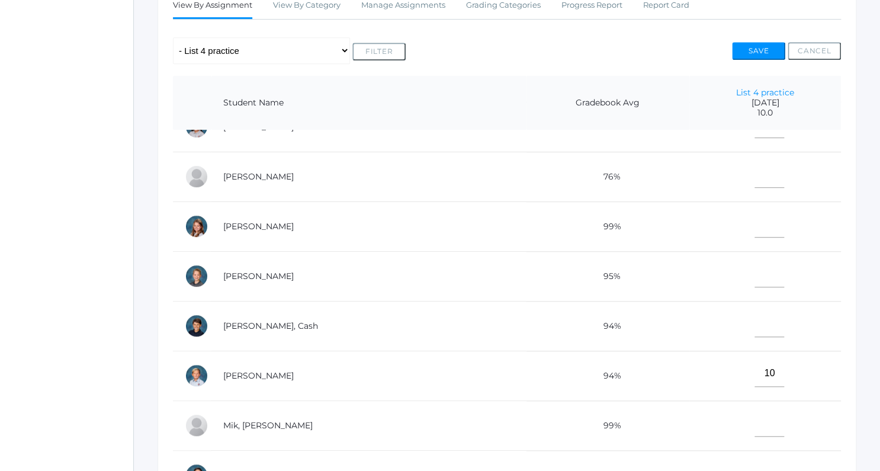
type input"] "10"
click at [759, 274] on input"] "text" at bounding box center [769, 273] width 30 height 27
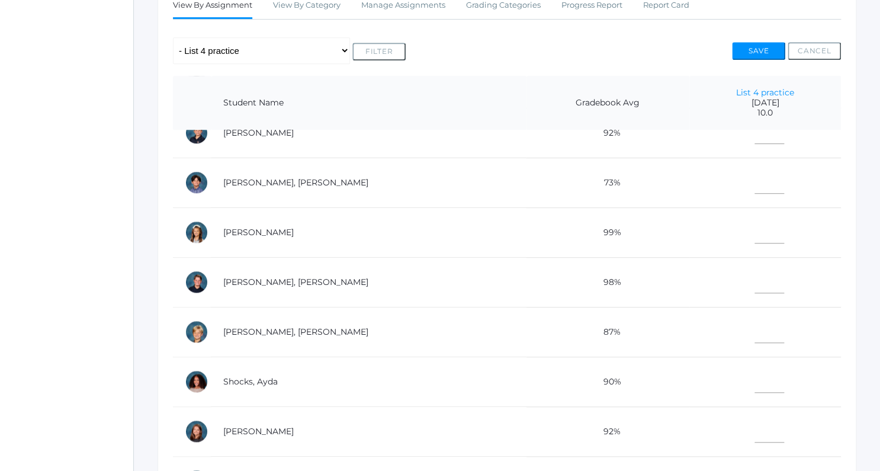
scroll to position [520, 0]
type input"] "10"
click at [754, 421] on input"] "text" at bounding box center [769, 428] width 30 height 27
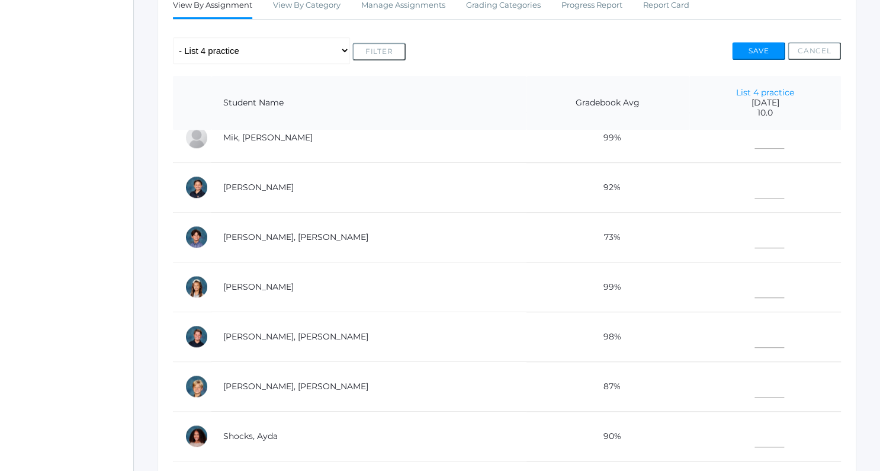
scroll to position [409, 0]
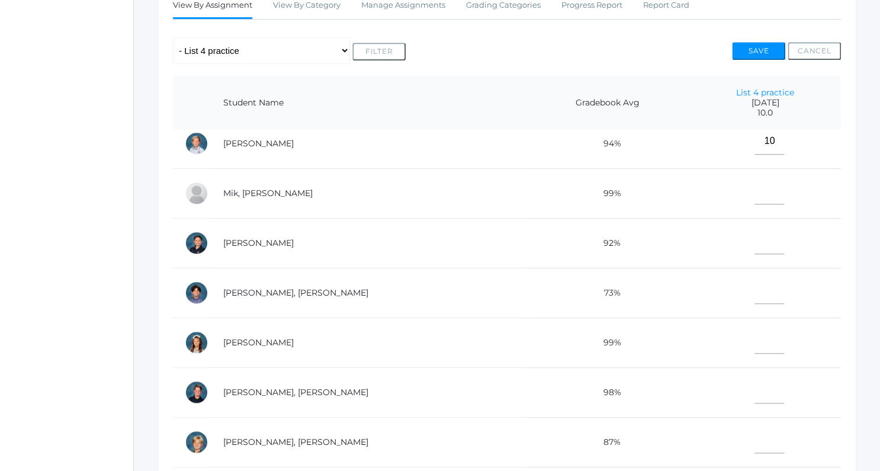
type input"] "9"
click at [754, 194] on input"] "text" at bounding box center [769, 191] width 30 height 27
type input"] "9"
click at [757, 342] on input"] "text" at bounding box center [769, 340] width 30 height 27
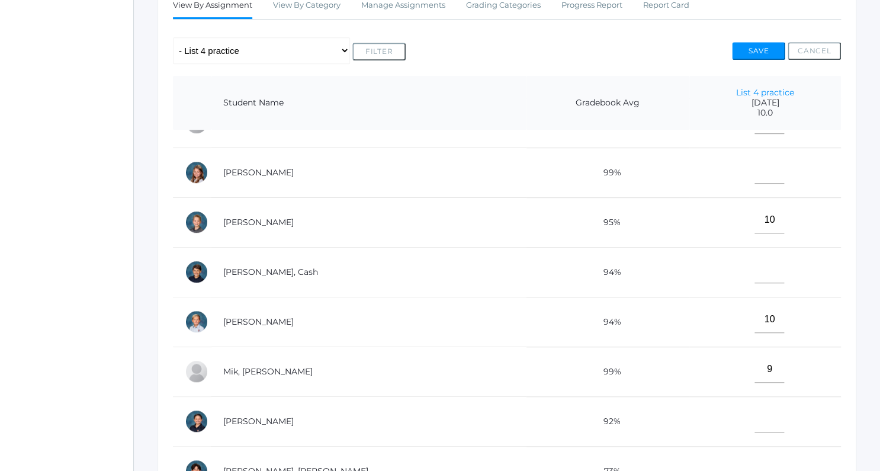
scroll to position [221, 0]
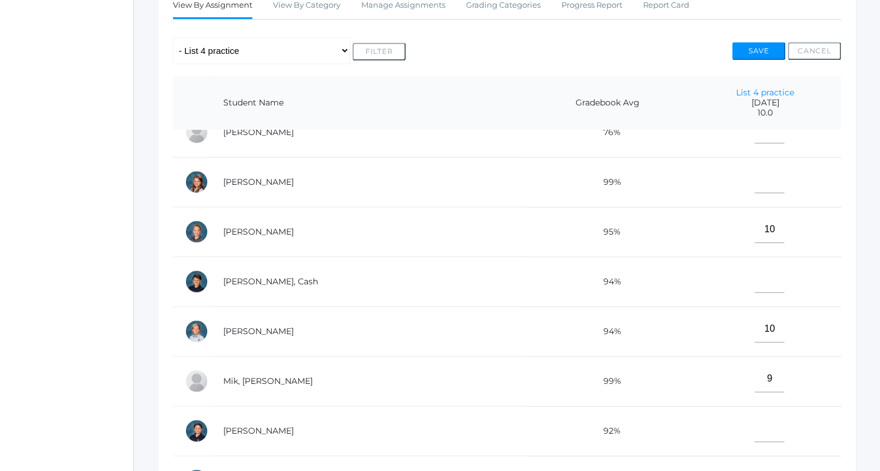
type input"] "10"
click at [754, 186] on input"] "text" at bounding box center [769, 179] width 30 height 27
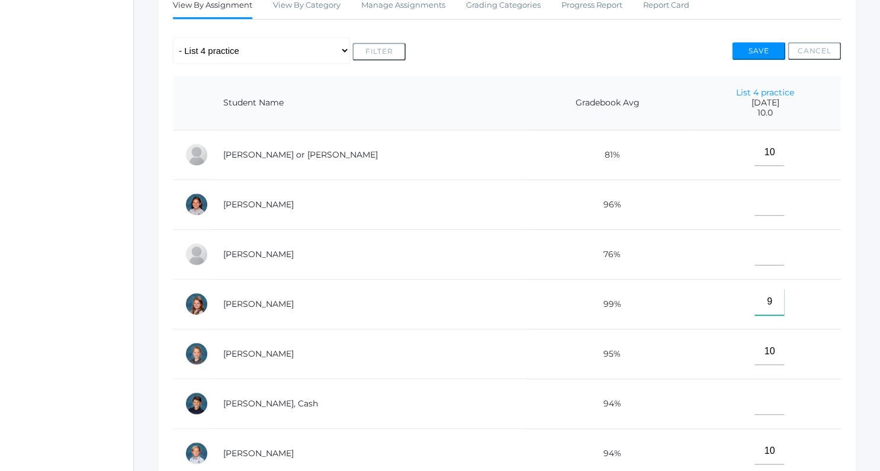
scroll to position [0, 0]
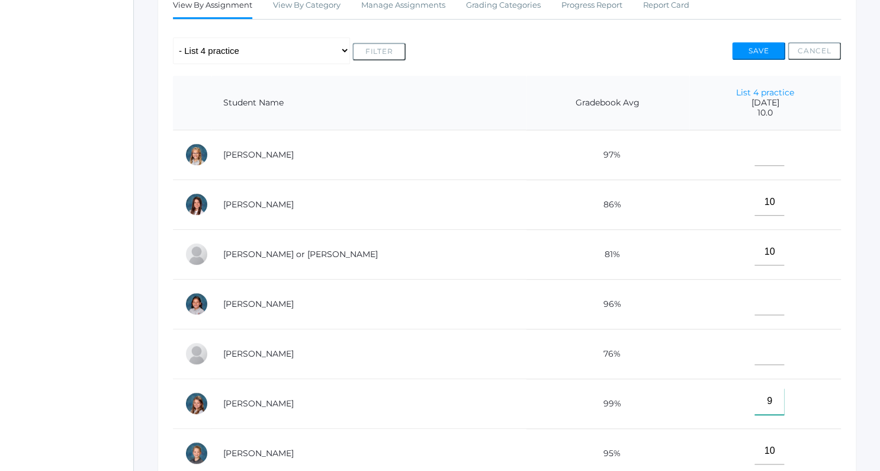
type input"] "9"
click at [754, 156] on input"] "text" at bounding box center [769, 152] width 30 height 27
type input"] "10"
click at [735, 301] on td at bounding box center [765, 304] width 152 height 50
click at [754, 304] on input"] "text" at bounding box center [769, 301] width 30 height 27
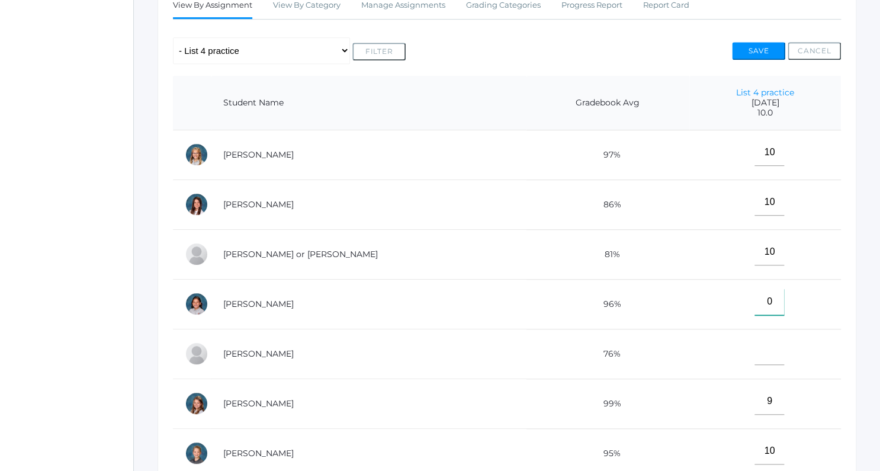
type input"] "0"
click at [754, 352] on input"] "text" at bounding box center [769, 351] width 30 height 27
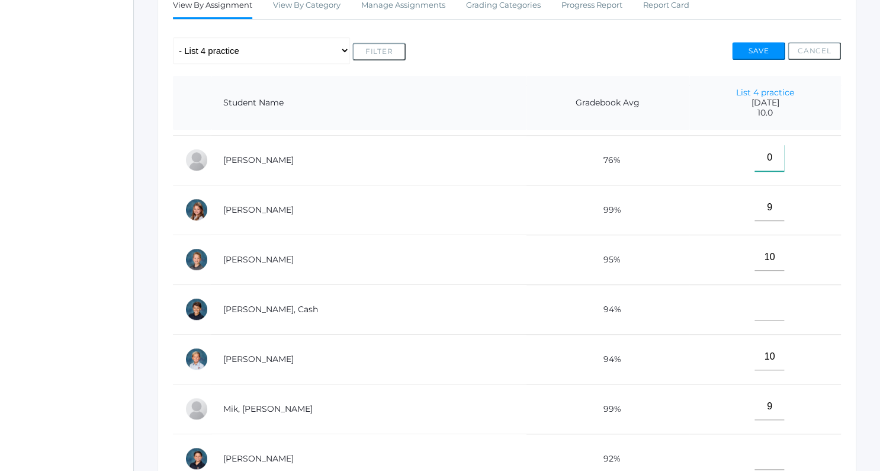
scroll to position [232, 0]
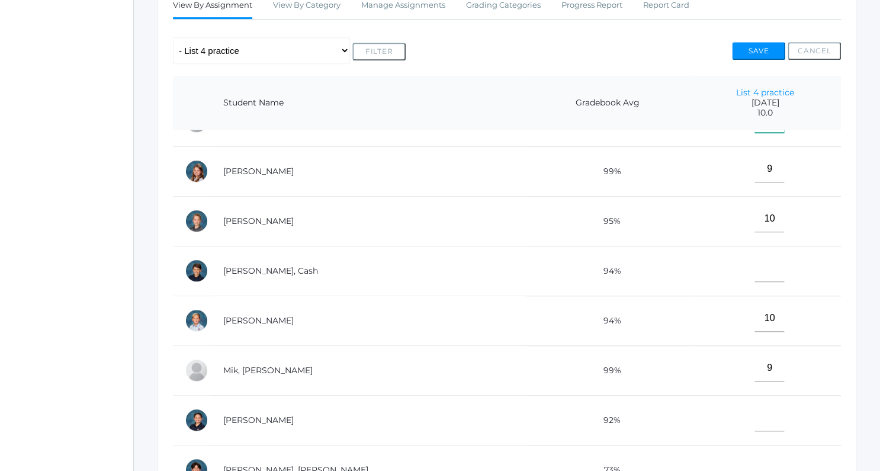
type input"] "0"
click at [754, 269] on input"] "text" at bounding box center [769, 268] width 30 height 27
type input"] "0"
click at [759, 413] on input"] "text" at bounding box center [769, 417] width 30 height 27
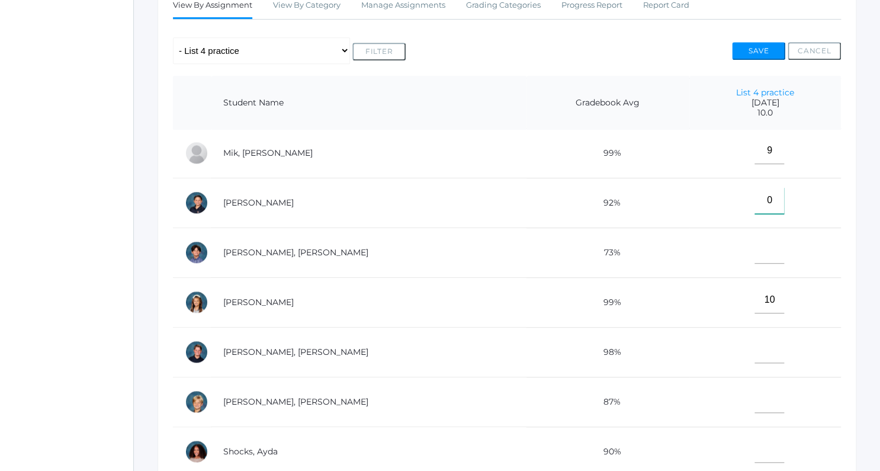
scroll to position [453, 0]
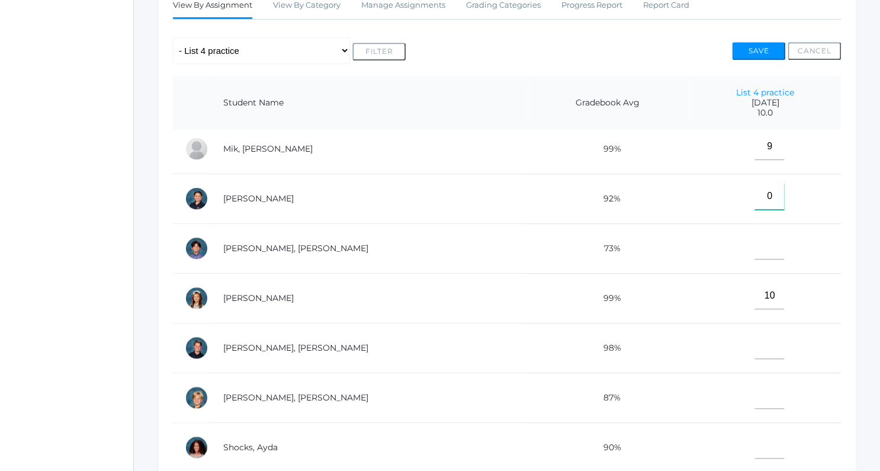
type input"] "0"
click at [754, 248] on input"] "text" at bounding box center [769, 246] width 30 height 27
type input"] "0"
click at [754, 339] on input"] "text" at bounding box center [769, 345] width 30 height 27
type input"] "0"
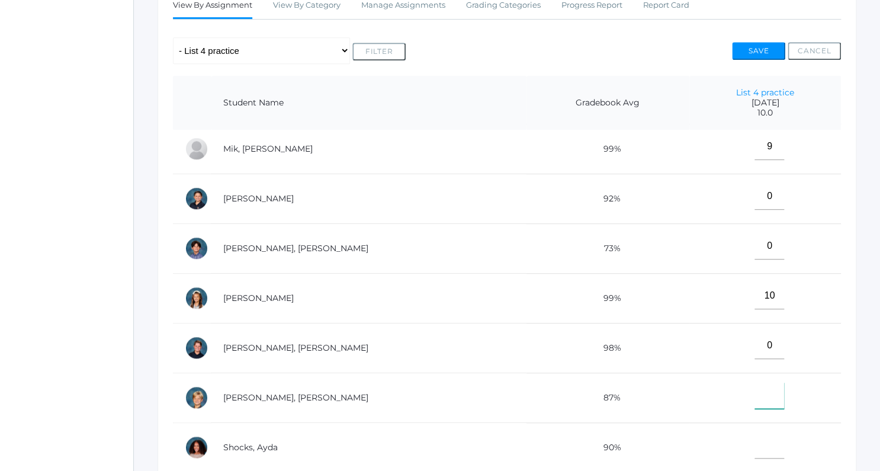
click at [754, 392] on input"] "text" at bounding box center [769, 395] width 30 height 27
type input"] "0"
click at [754, 438] on input"] "text" at bounding box center [769, 444] width 30 height 27
type input"] "0"
drag, startPoint x: 753, startPoint y: 389, endPoint x: 743, endPoint y: 390, distance: 10.7
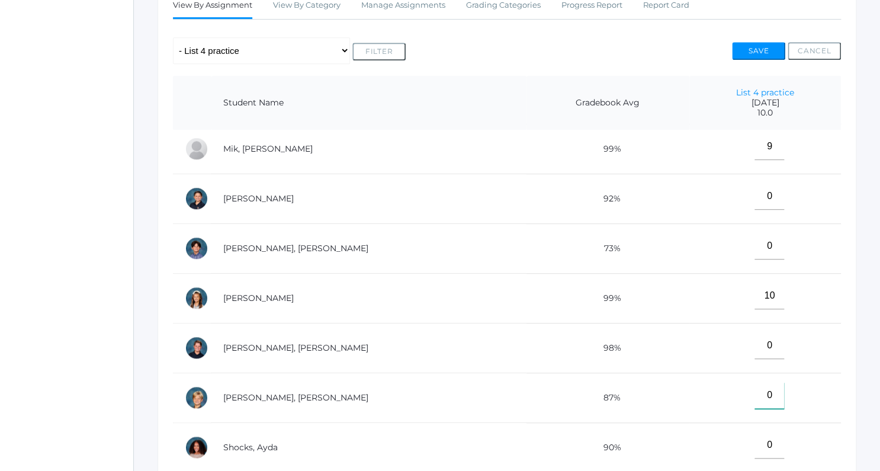
click at [754, 390] on input"] "0" at bounding box center [769, 395] width 30 height 27
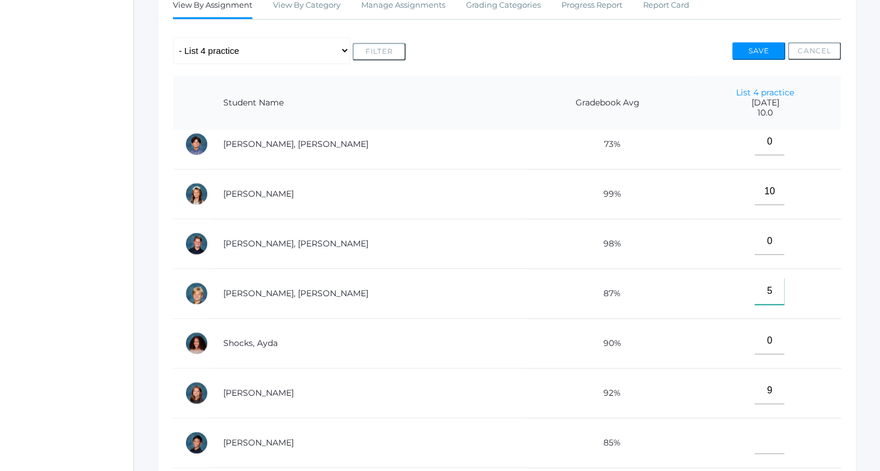
scroll to position [569, 0]
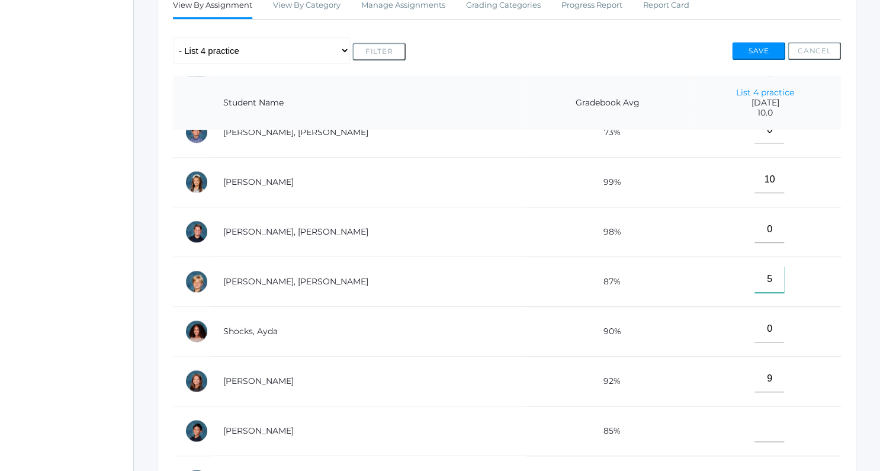
type input"] "5"
click at [754, 418] on input"] "text" at bounding box center [769, 428] width 30 height 27
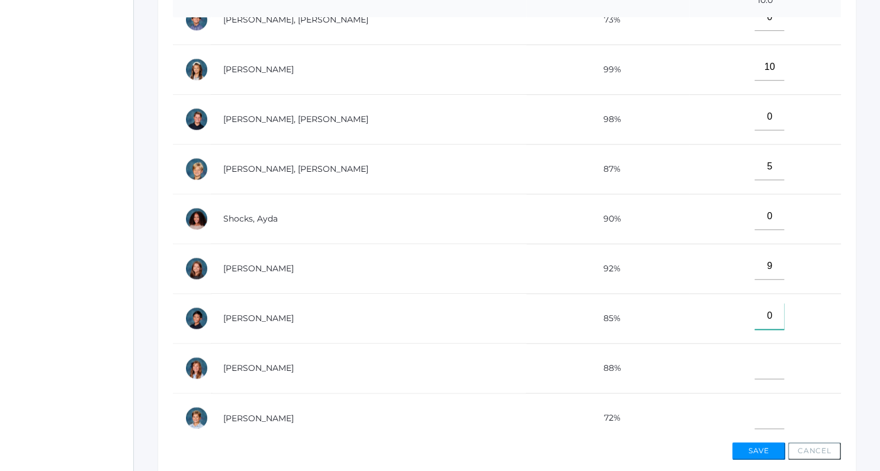
scroll to position [393, 0]
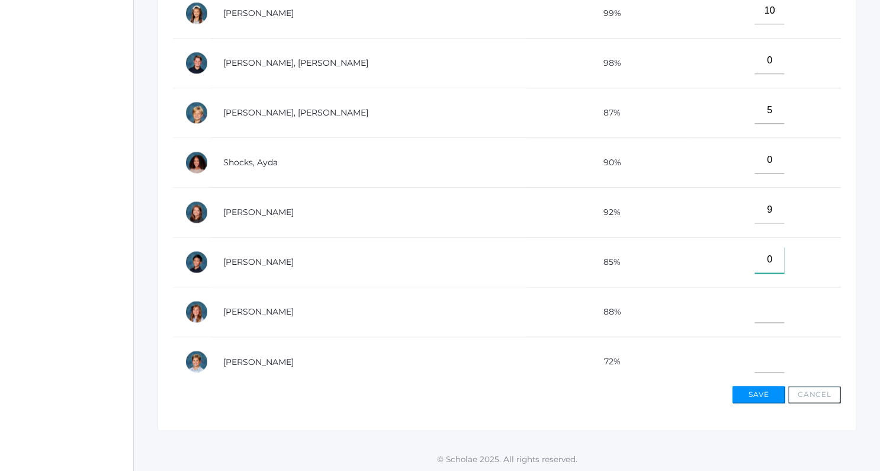
type input"] "0"
click at [754, 302] on input"] "text" at bounding box center [769, 309] width 30 height 27
type input"] "0"
click at [756, 355] on input"] "text" at bounding box center [769, 359] width 30 height 27
type input"] "0"
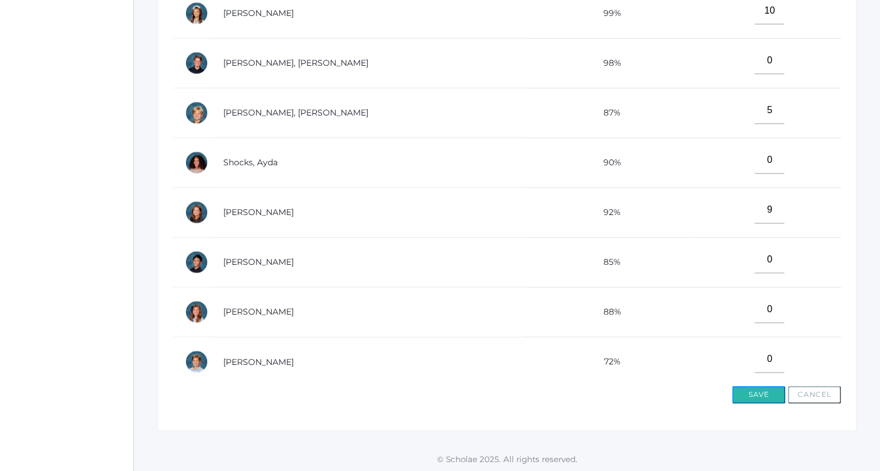
click at [753, 390] on button "Save" at bounding box center [758, 394] width 53 height 18
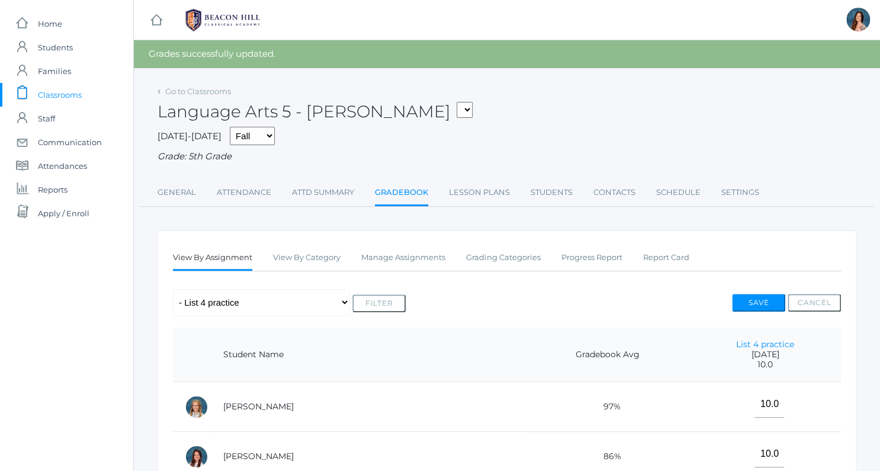
click at [396, 193] on link "Gradebook" at bounding box center [401, 193] width 53 height 25
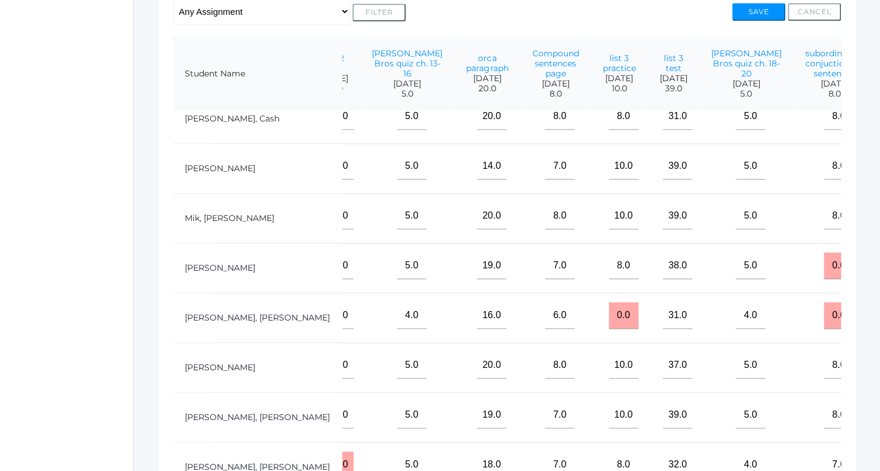
scroll to position [387, 663]
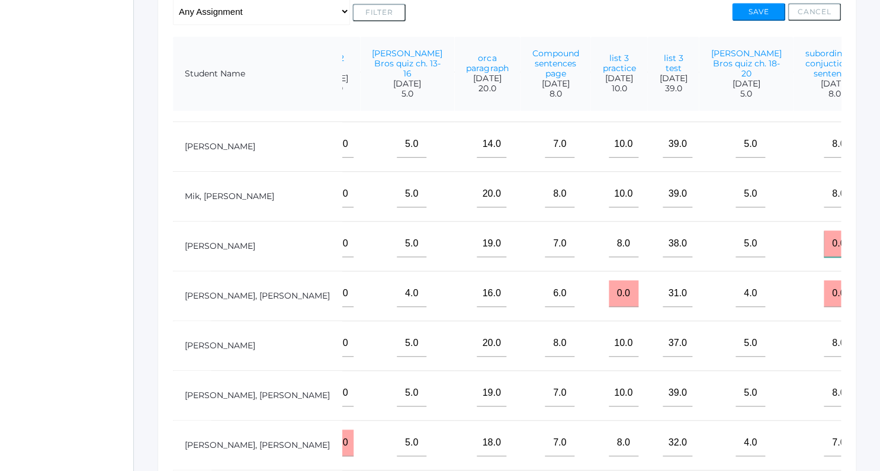
drag, startPoint x: 739, startPoint y: 250, endPoint x: 727, endPoint y: 251, distance: 11.9
click at [823, 251] on input "0.0" at bounding box center [838, 243] width 30 height 27
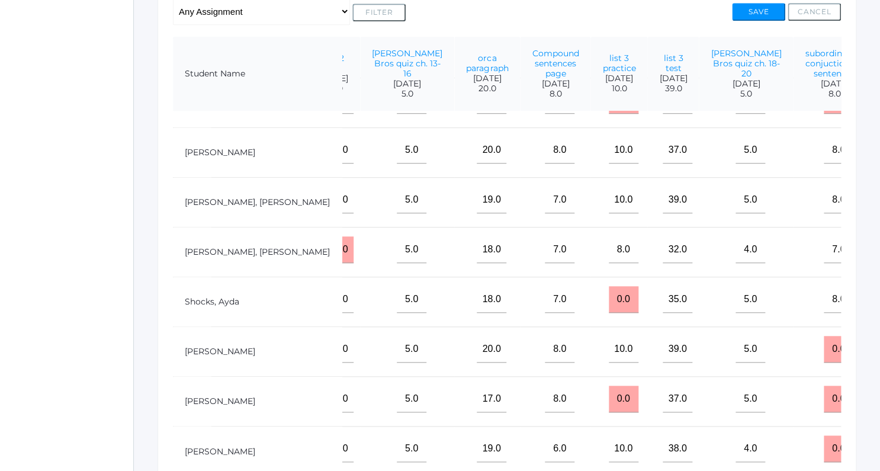
scroll to position [600, 663]
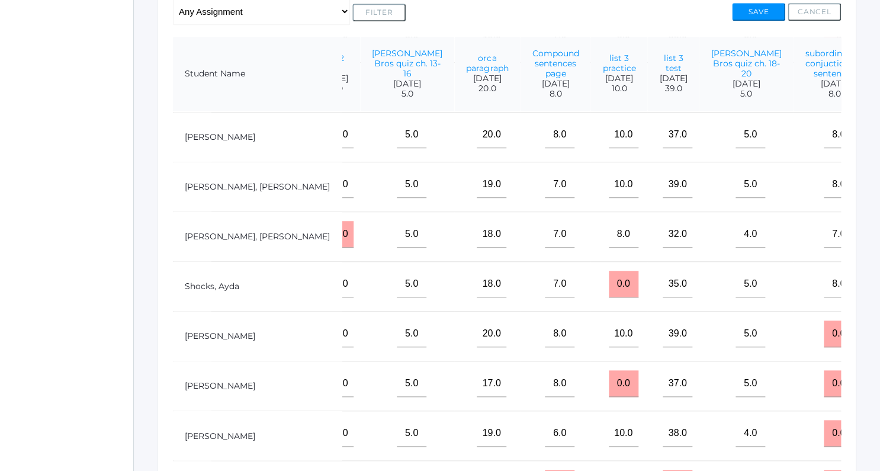
type input "8"
drag, startPoint x: 737, startPoint y: 330, endPoint x: 704, endPoint y: 331, distance: 32.6
click at [823, 331] on input "0.0" at bounding box center [838, 333] width 30 height 27
click at [823, 329] on input "0.0" at bounding box center [838, 333] width 30 height 27
drag, startPoint x: 741, startPoint y: 330, endPoint x: 721, endPoint y: 333, distance: 20.4
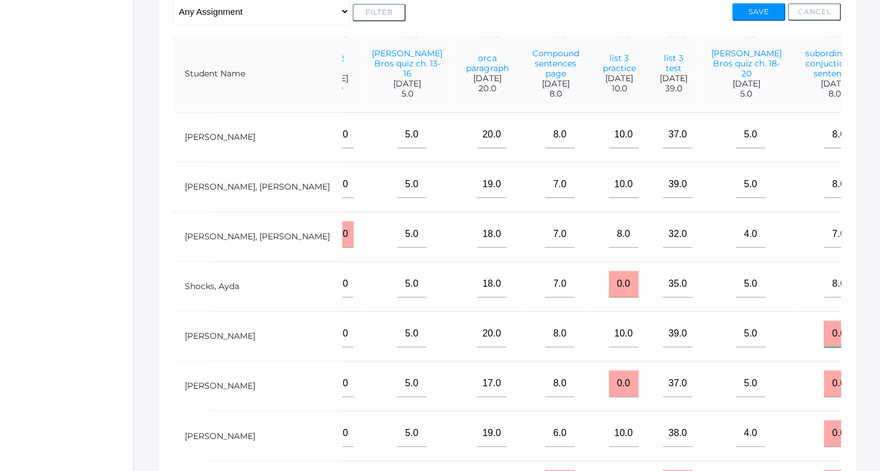
click at [823, 333] on input "0.0" at bounding box center [838, 333] width 30 height 27
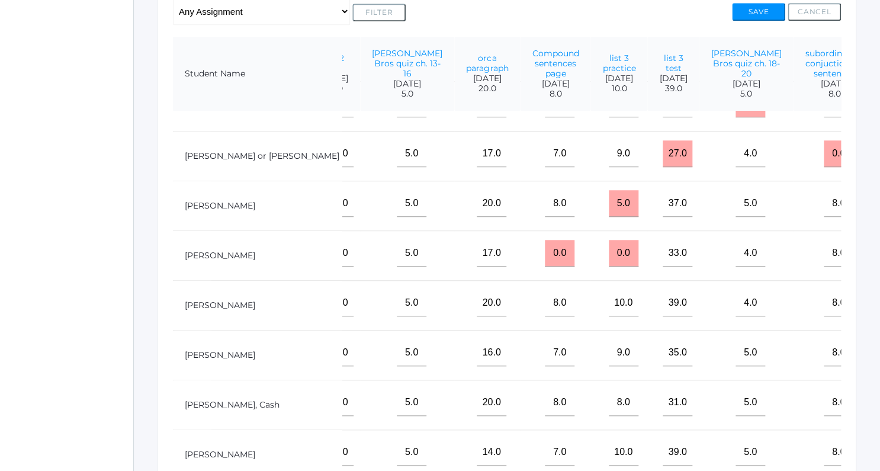
scroll to position [0, 663]
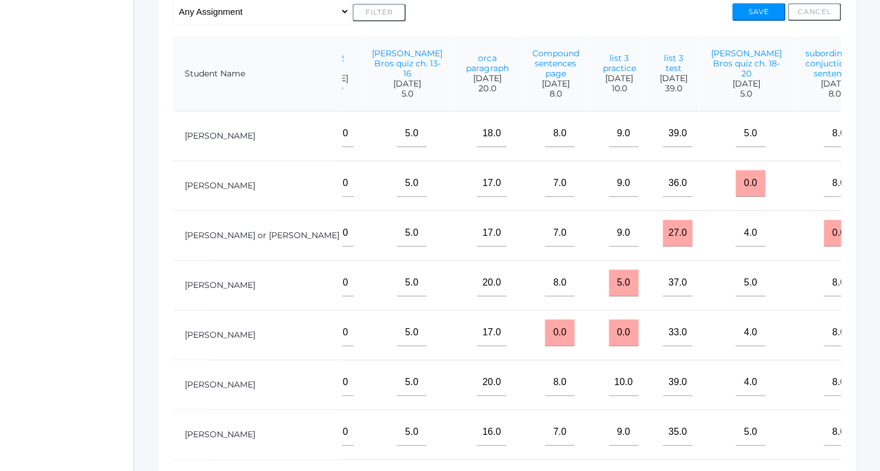
type input "8"
drag, startPoint x: 459, startPoint y: 339, endPoint x: 405, endPoint y: 337, distance: 53.9
click at [545, 337] on input "0.0" at bounding box center [560, 332] width 30 height 27
type input "4"
click at [755, 5] on button "Save" at bounding box center [758, 12] width 53 height 18
